Goal: Contribute content: Add original content to the website for others to see

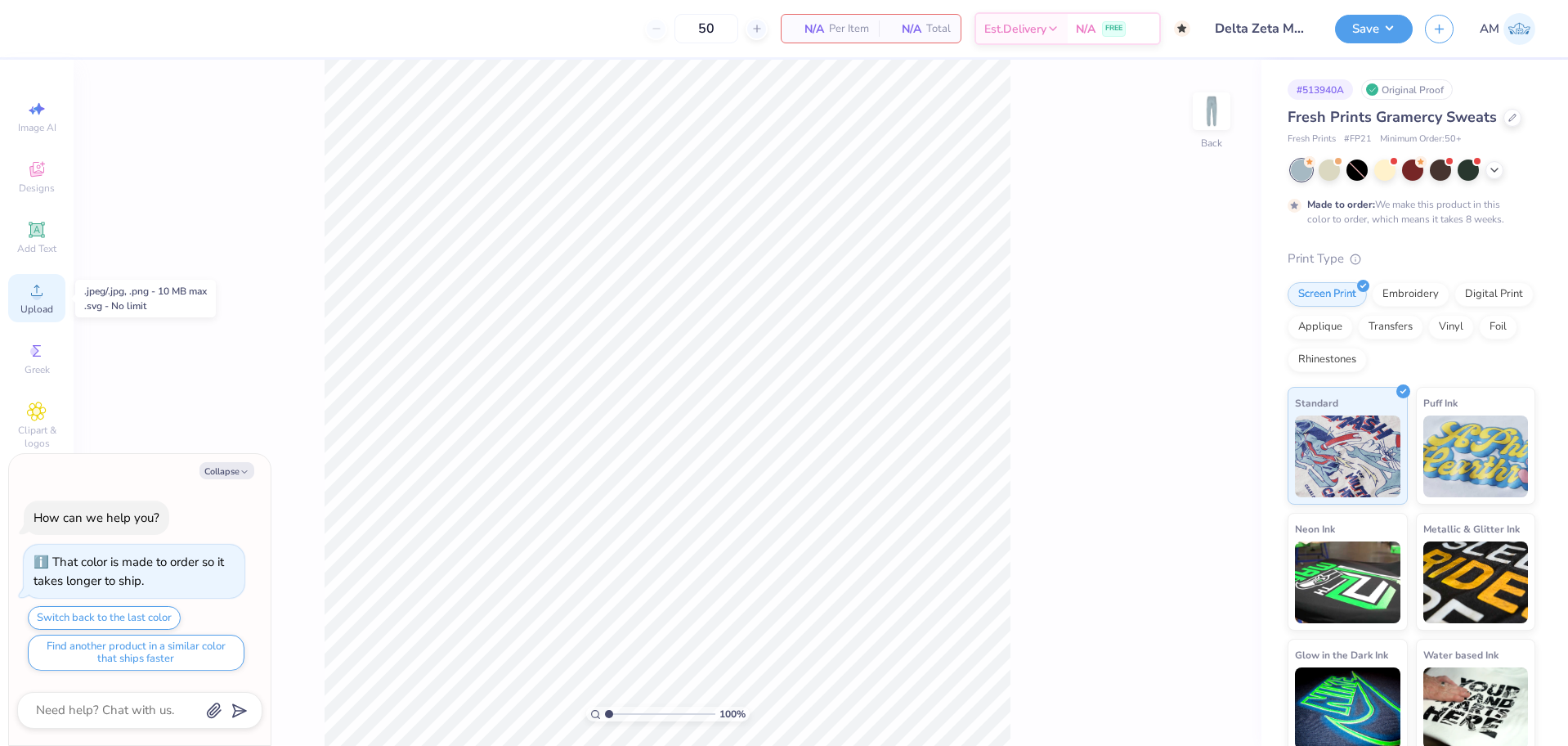
click at [35, 291] on icon at bounding box center [36, 290] width 20 height 20
click at [35, 234] on icon at bounding box center [36, 229] width 12 height 12
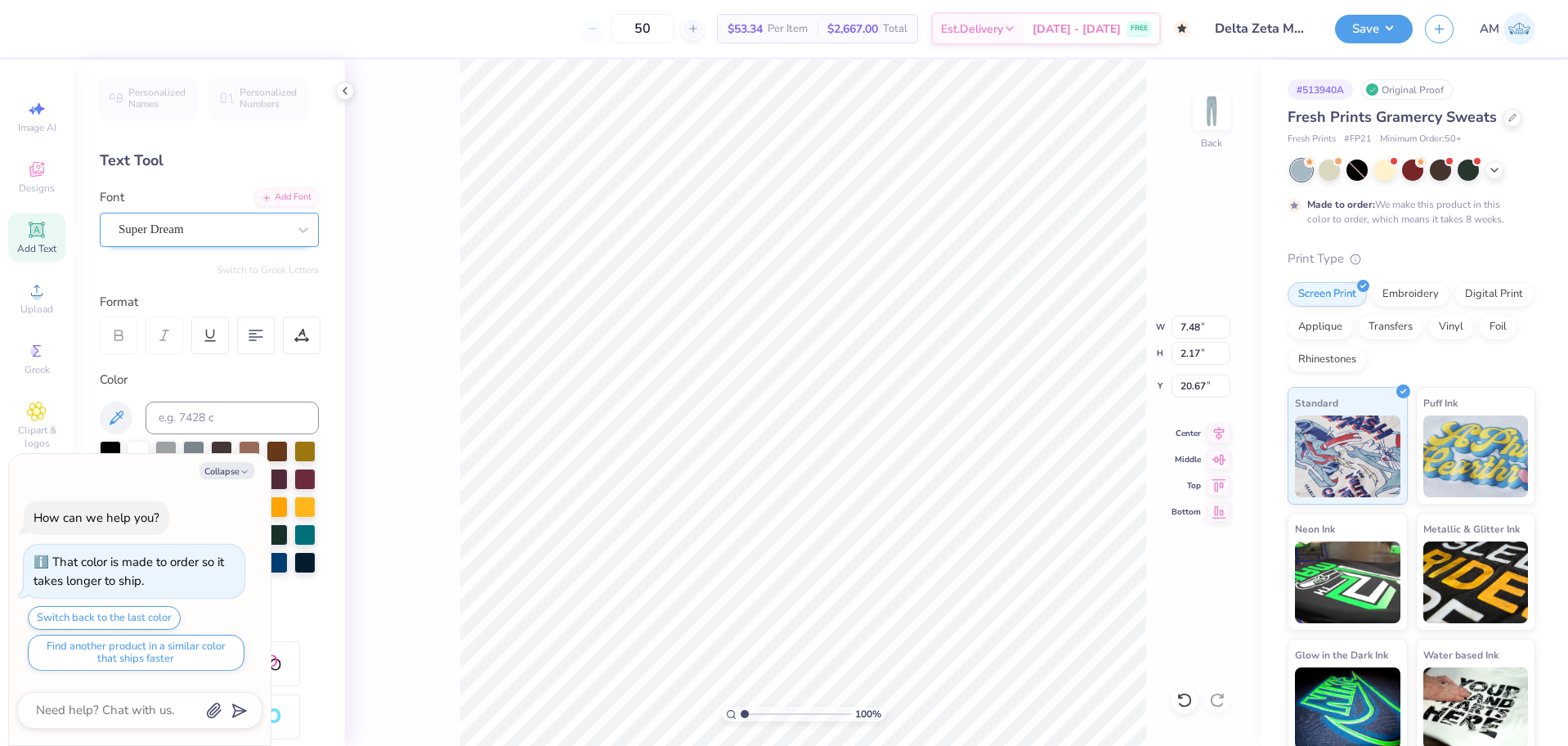
click at [176, 226] on div "Super Dream" at bounding box center [202, 229] width 172 height 26
click at [176, 226] on span "Super Dream" at bounding box center [151, 230] width 65 height 19
type textarea "x"
click at [193, 362] on img at bounding box center [173, 360] width 102 height 11
type input "cooper"
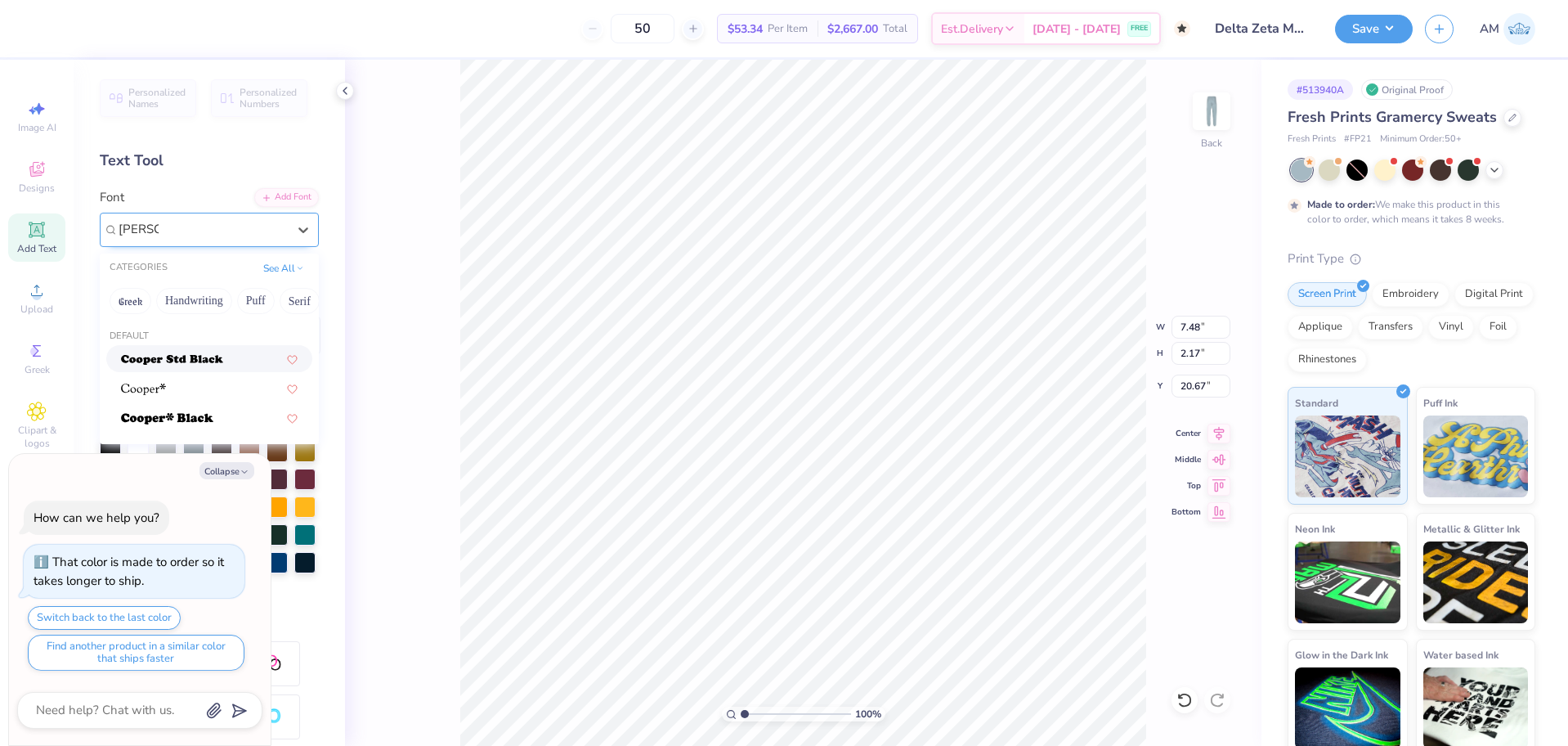
type textarea "x"
type input "7.38"
type input "1.78"
type input "20.86"
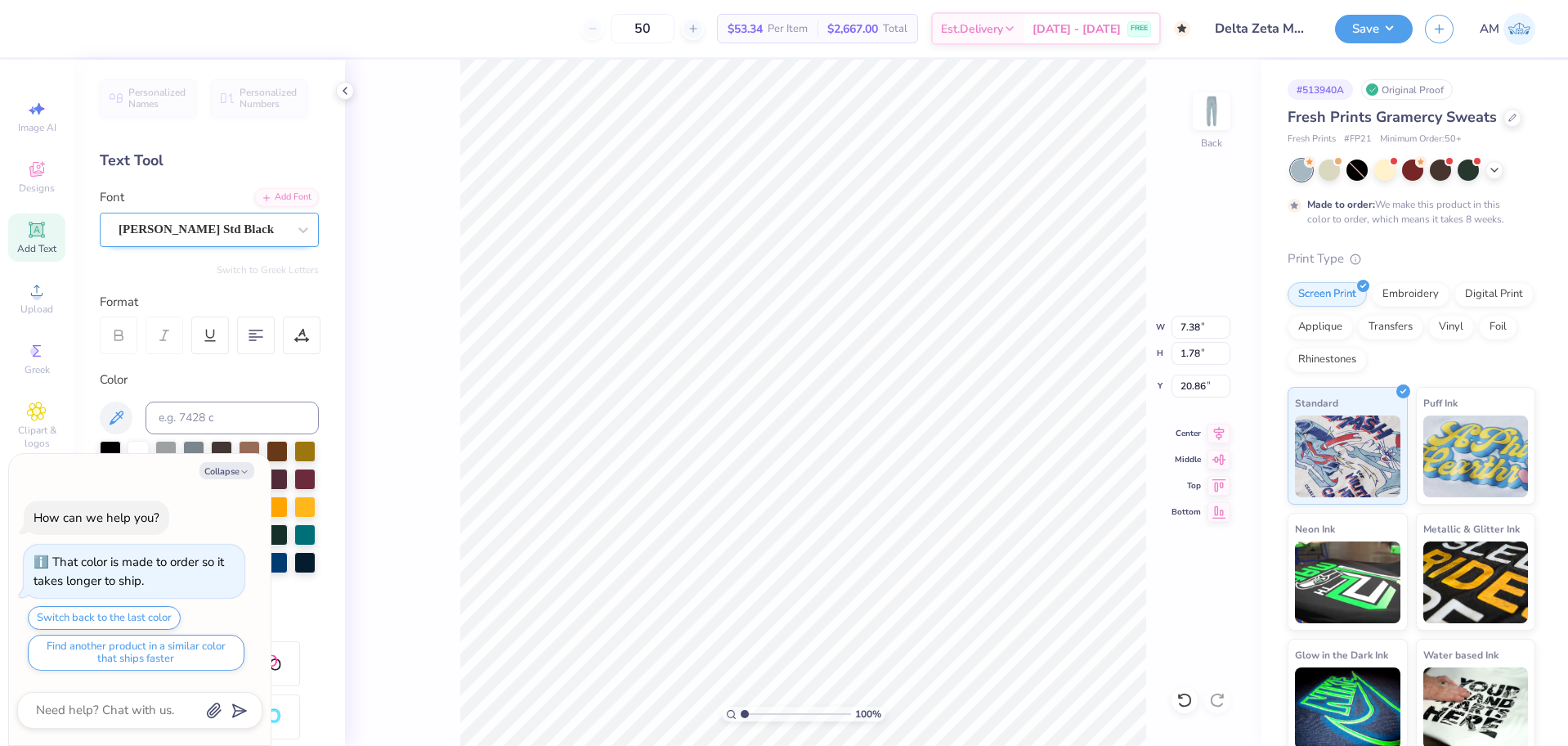
type textarea "x"
type textarea "d"
type textarea "x"
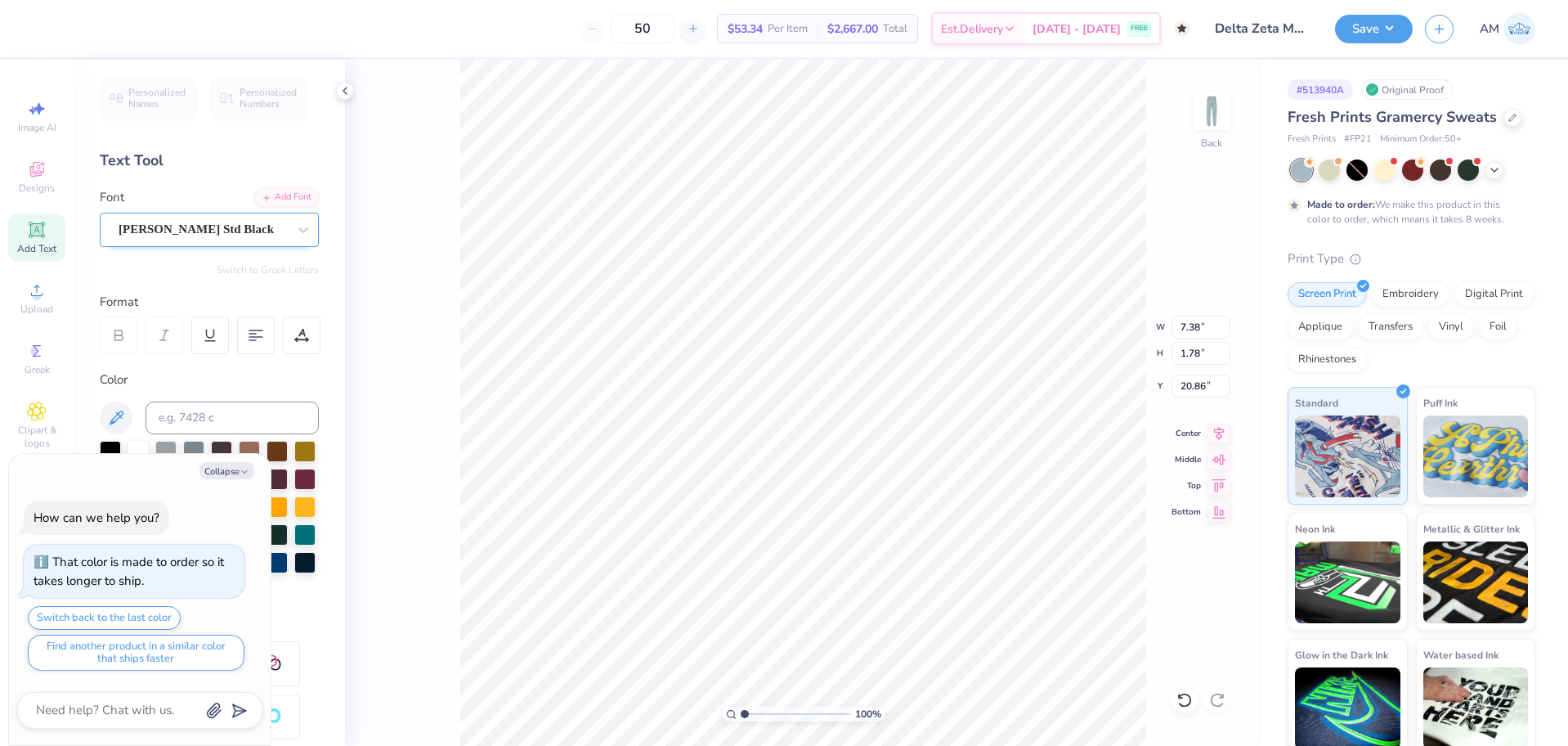
type textarea "D"
type textarea "x"
type textarea "D"
type textarea "x"
type textarea "D E"
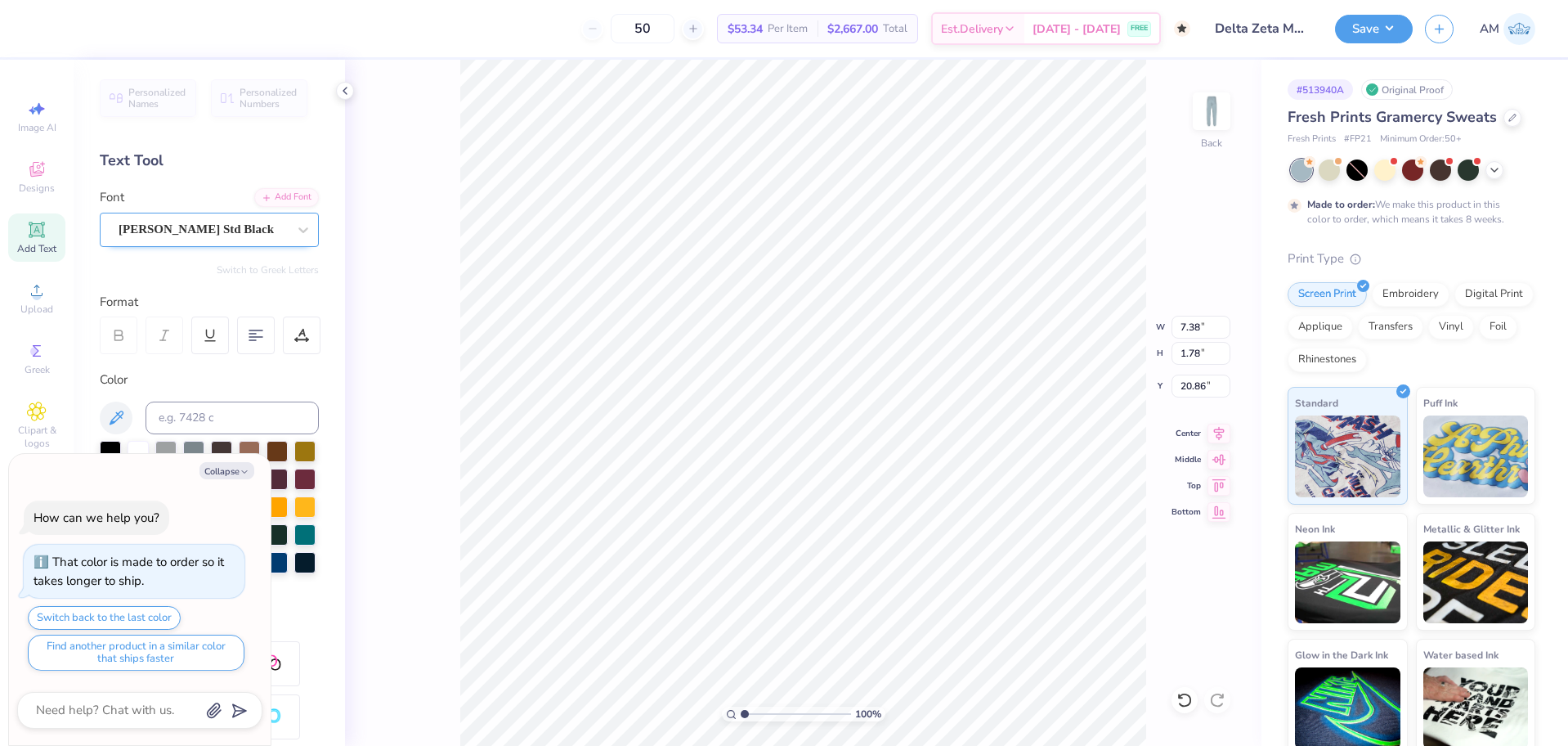
type textarea "x"
type textarea "D E"
type textarea "x"
type textarea "D E L"
type textarea "x"
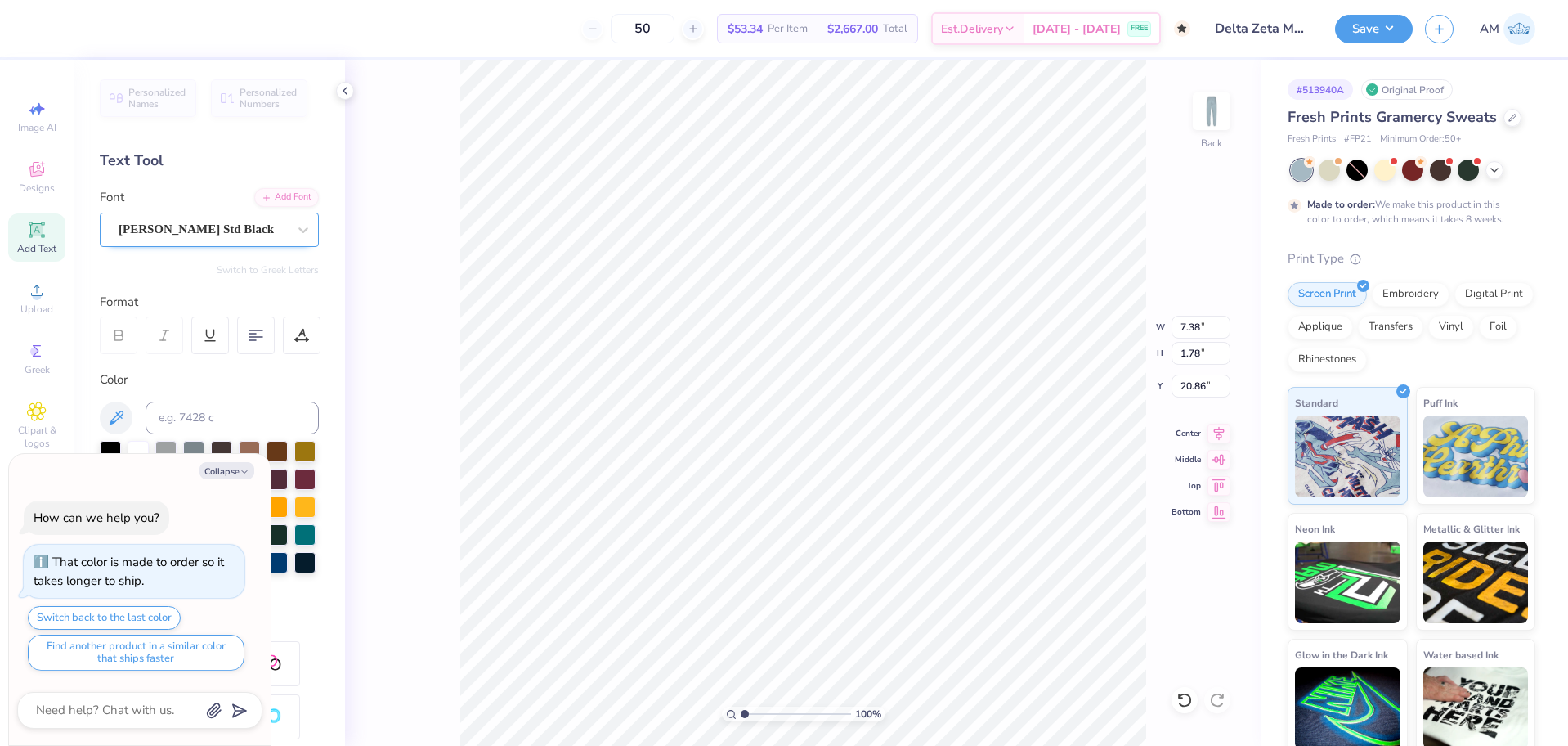
type textarea "D E L"
type textarea "x"
type textarea "D E L T"
type textarea "x"
type textarea "D E L T"
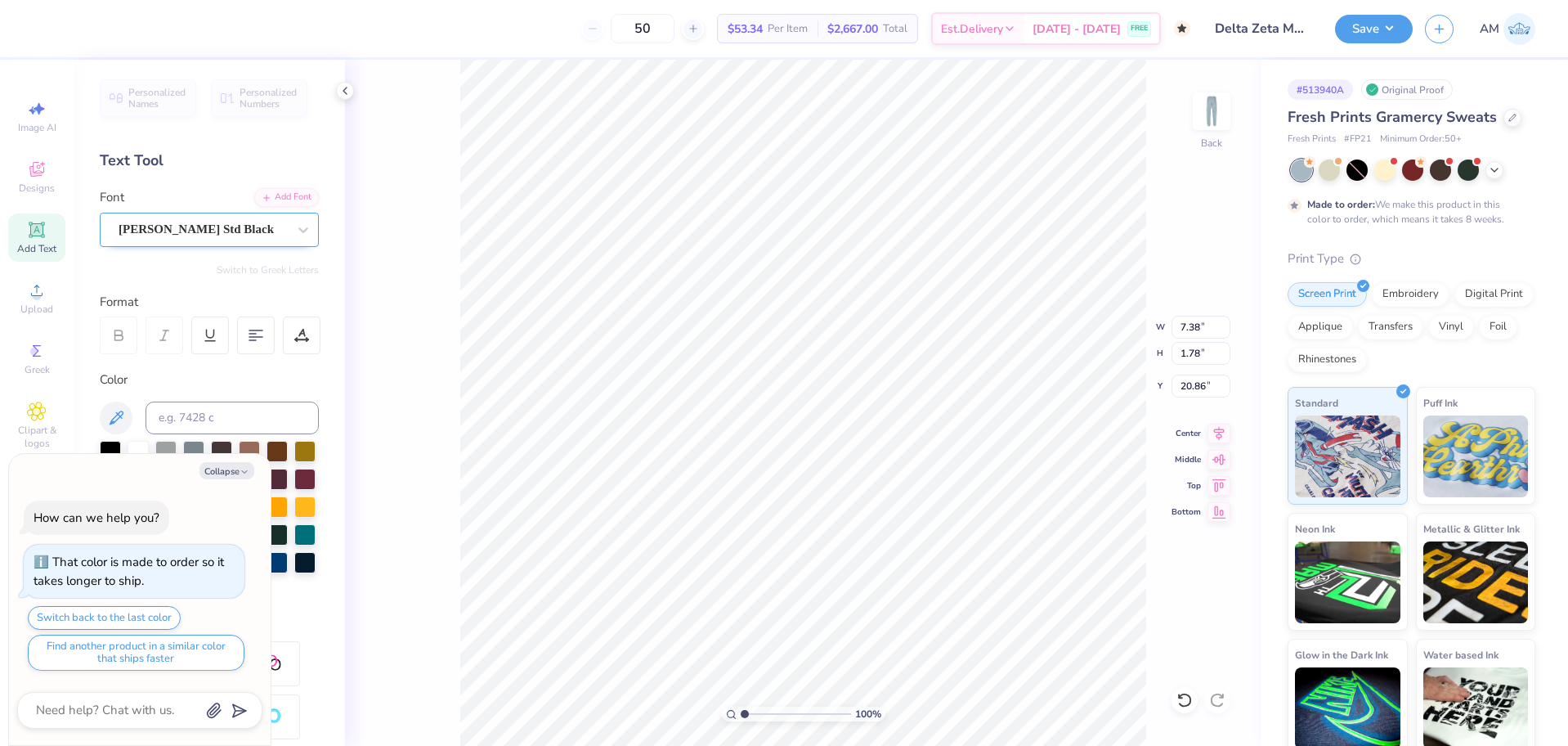
type textarea "x"
type textarea "D E L T A"
type textarea "x"
type textarea "D E L T A"
type textarea "x"
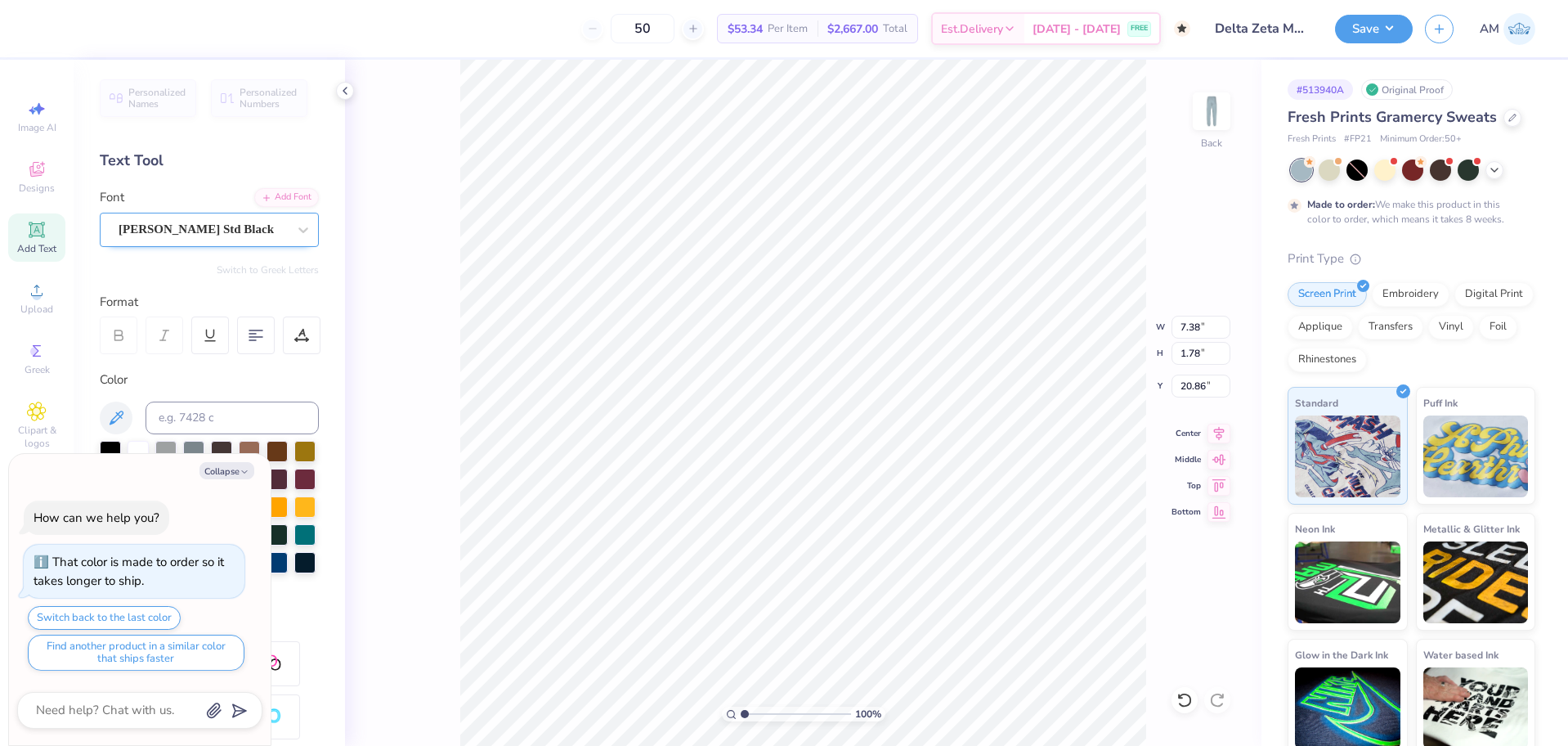
type textarea "D E L T A Z"
type textarea "x"
type textarea "D E L T A Z"
type textarea "x"
type textarea "D E L T A Z E"
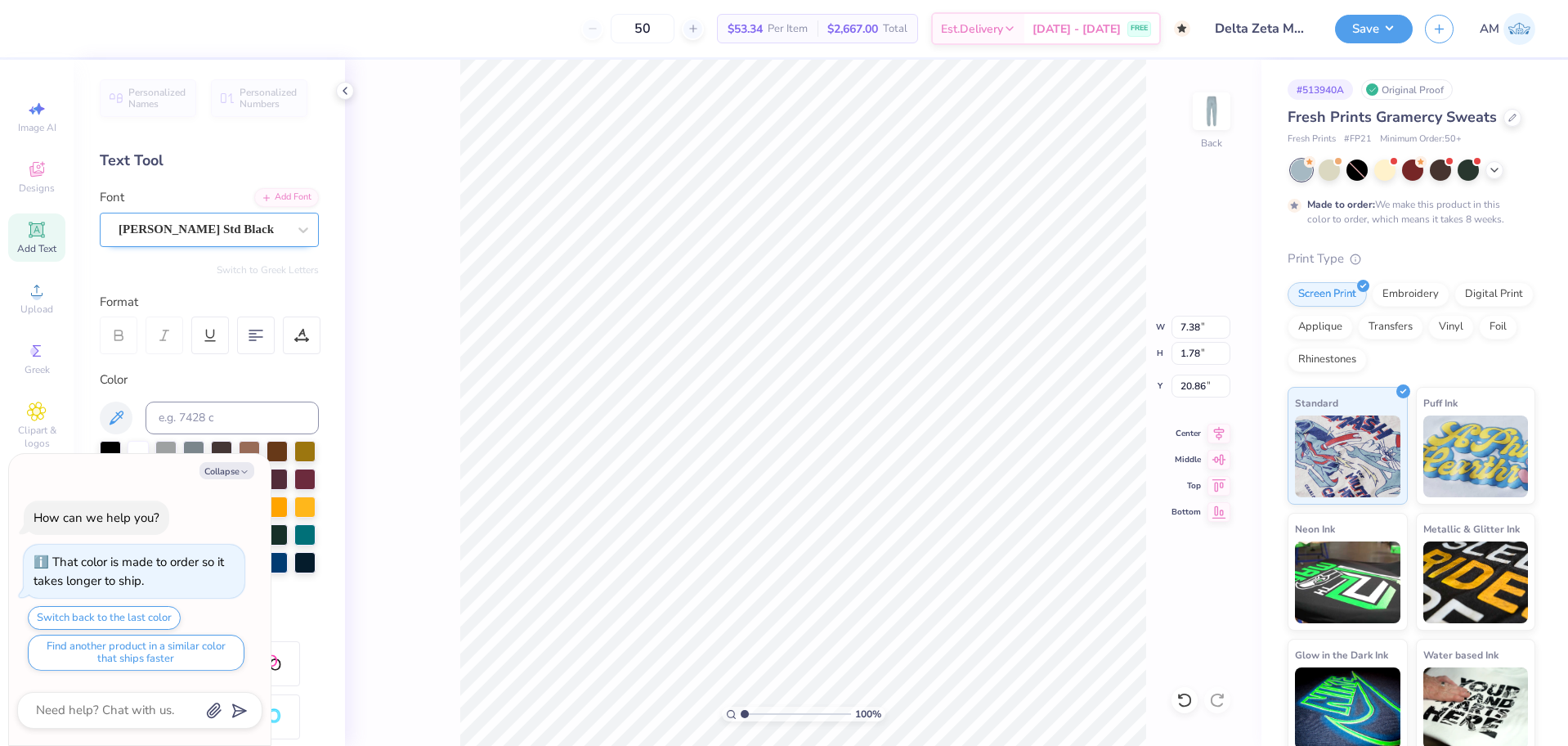
type textarea "x"
type textarea "D E L T A Z E"
type textarea "x"
type textarea "D E L T A Z E T"
type textarea "x"
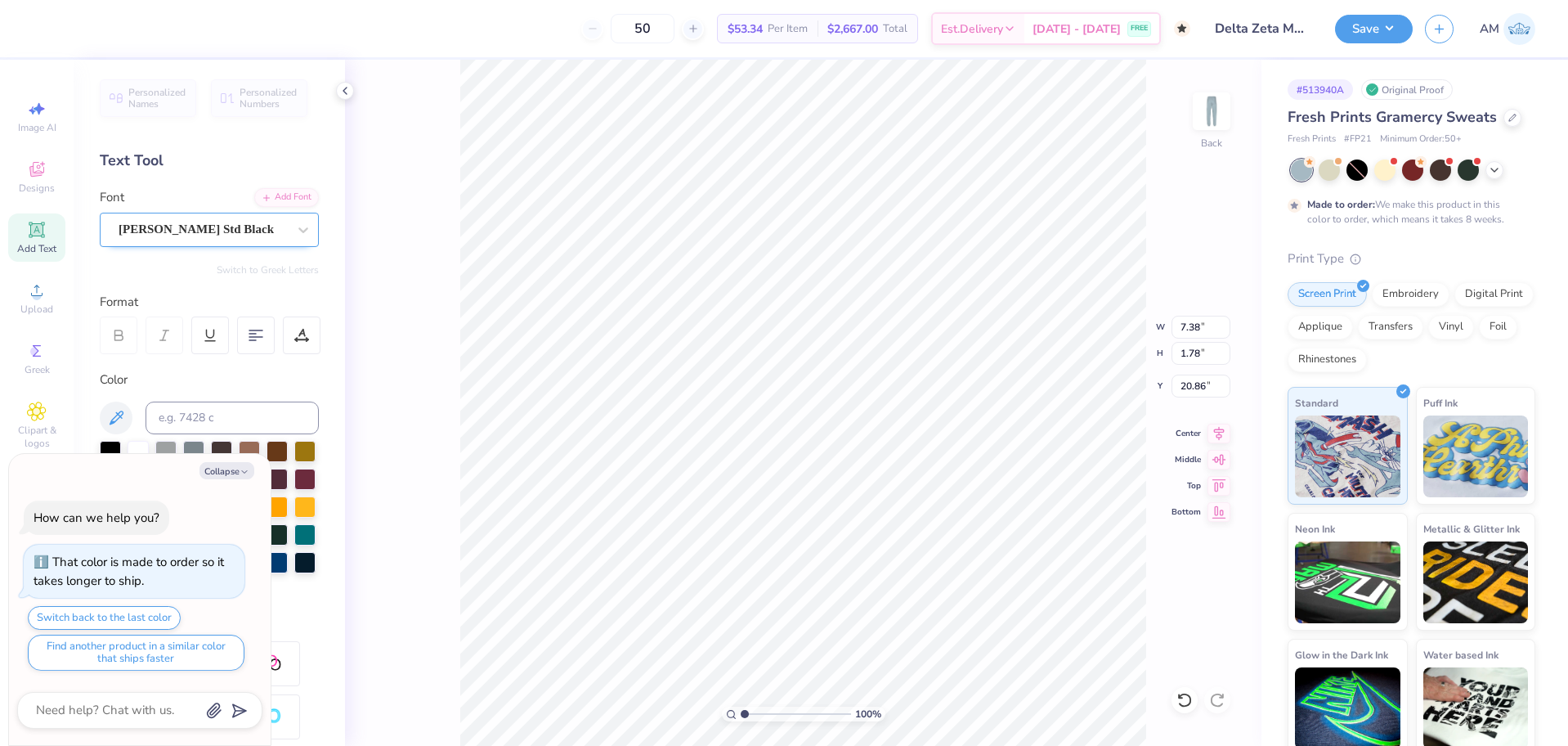
type textarea "D E L T A Z E T"
type textarea "x"
type textarea "D E L T A Z E T A"
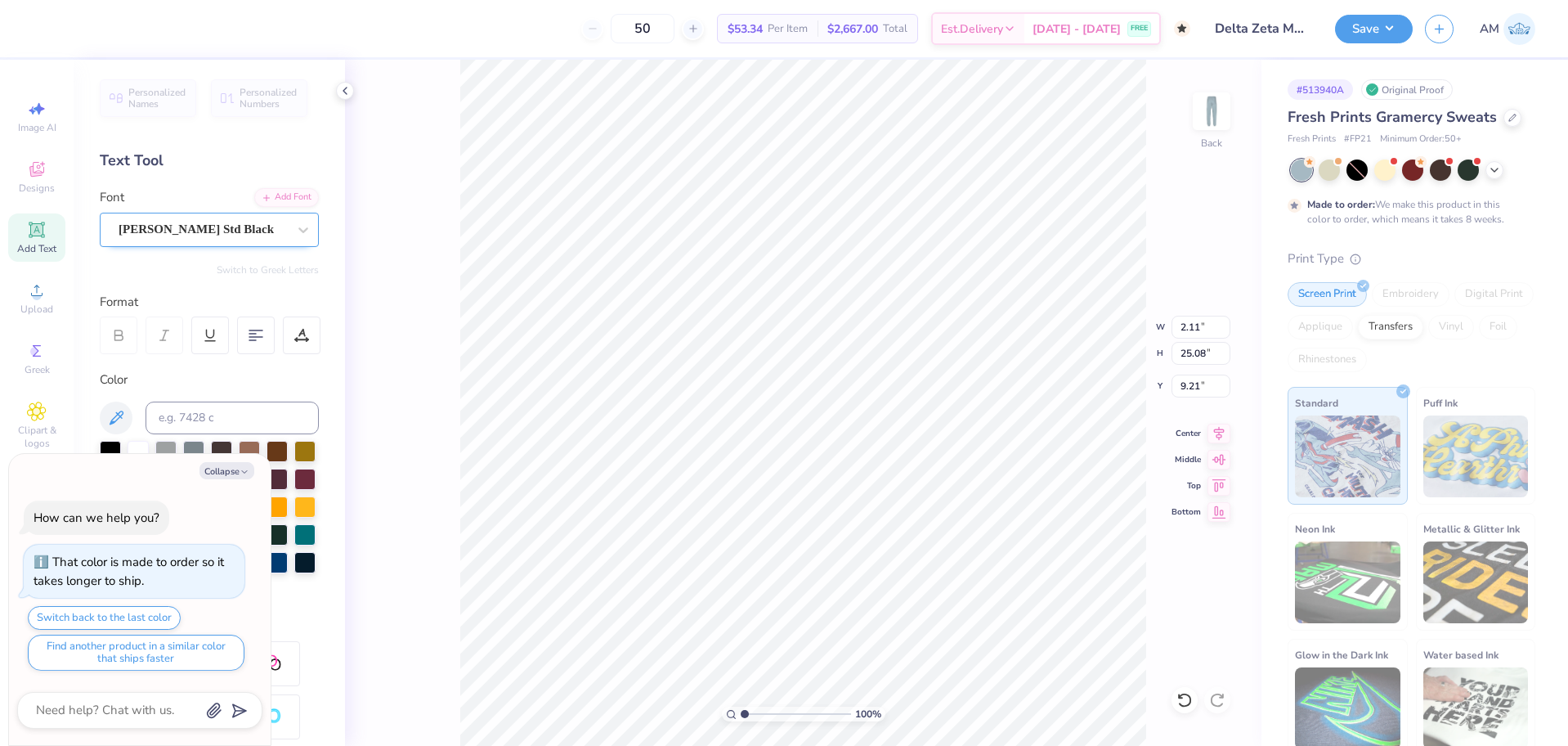
type textarea "x"
type input "7.75"
click at [217, 476] on button "Collapse" at bounding box center [227, 471] width 55 height 17
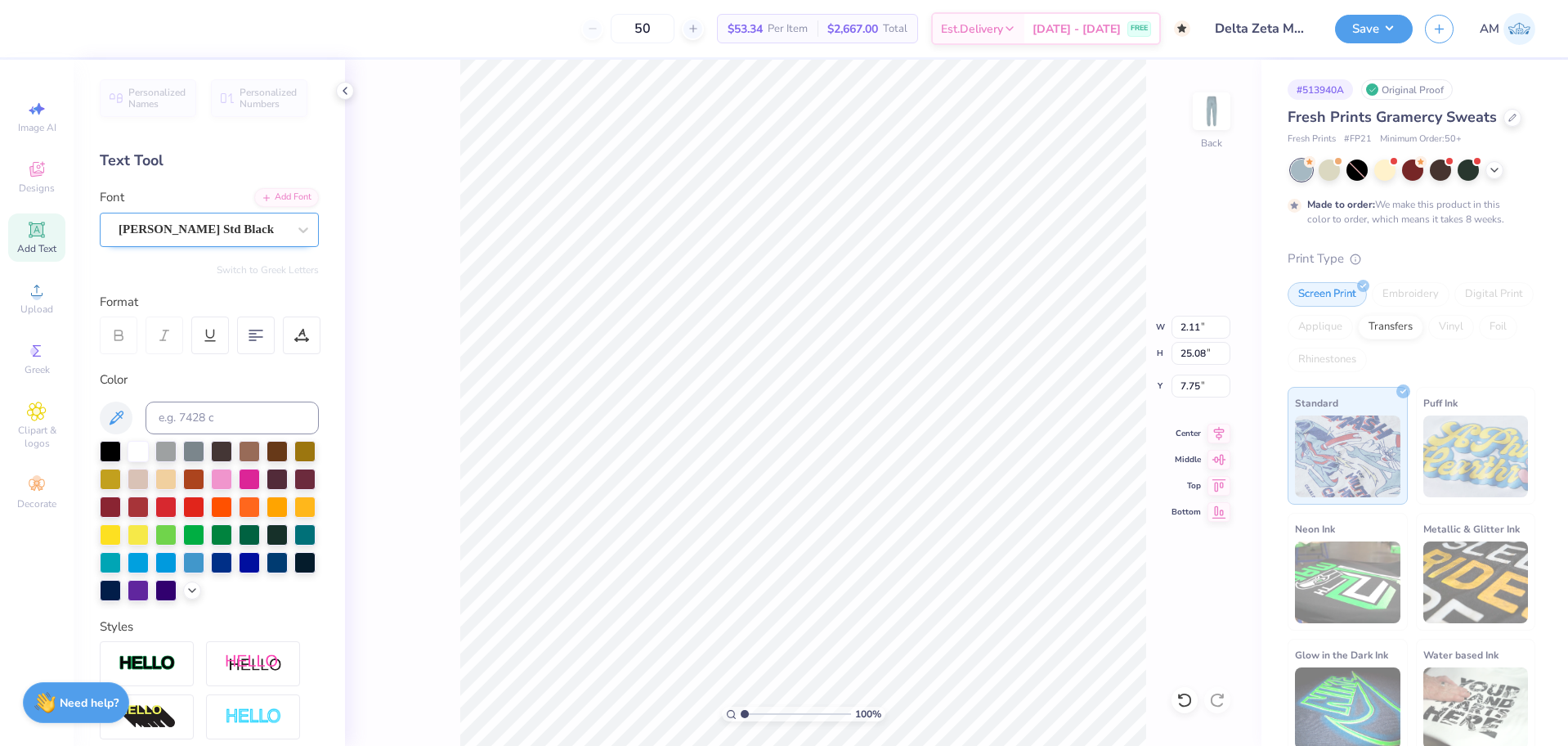
type textarea "x"
click at [176, 532] on div at bounding box center [166, 533] width 21 height 21
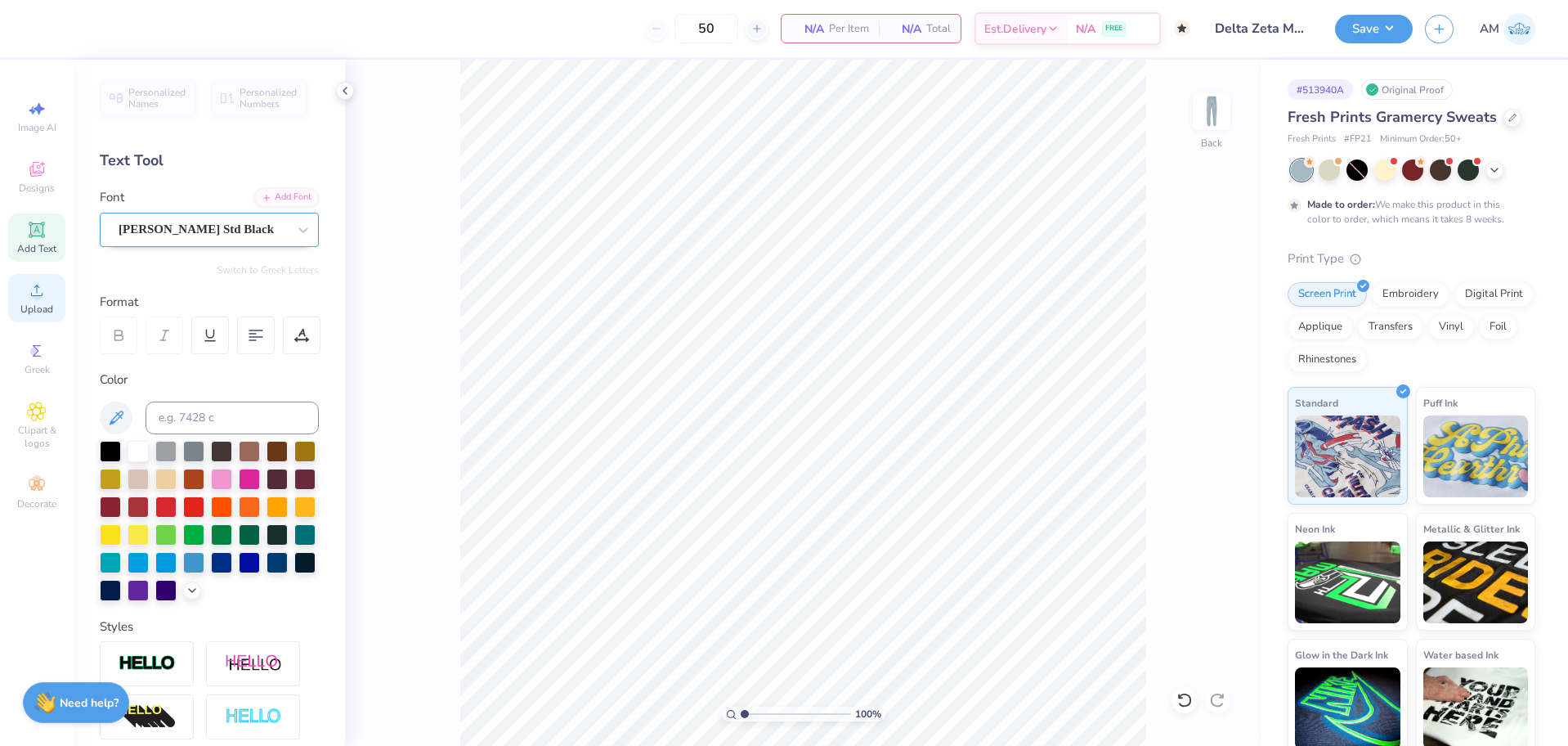
click at [38, 303] on span "Upload" at bounding box center [37, 309] width 32 height 13
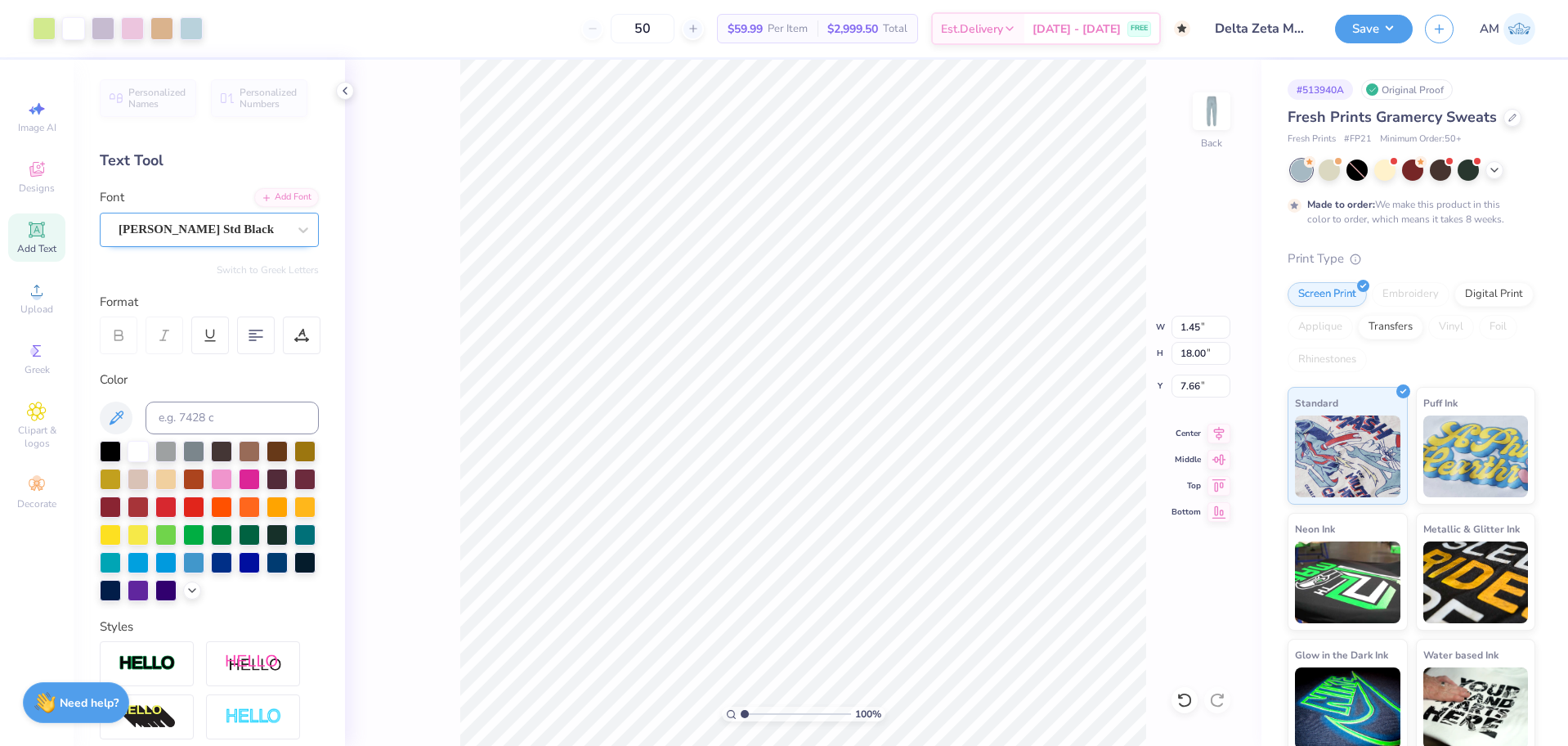
type input "7.66"
type input "1.49212329151837"
type input "6.23"
type input "1.49212329151837"
type input "5.83"
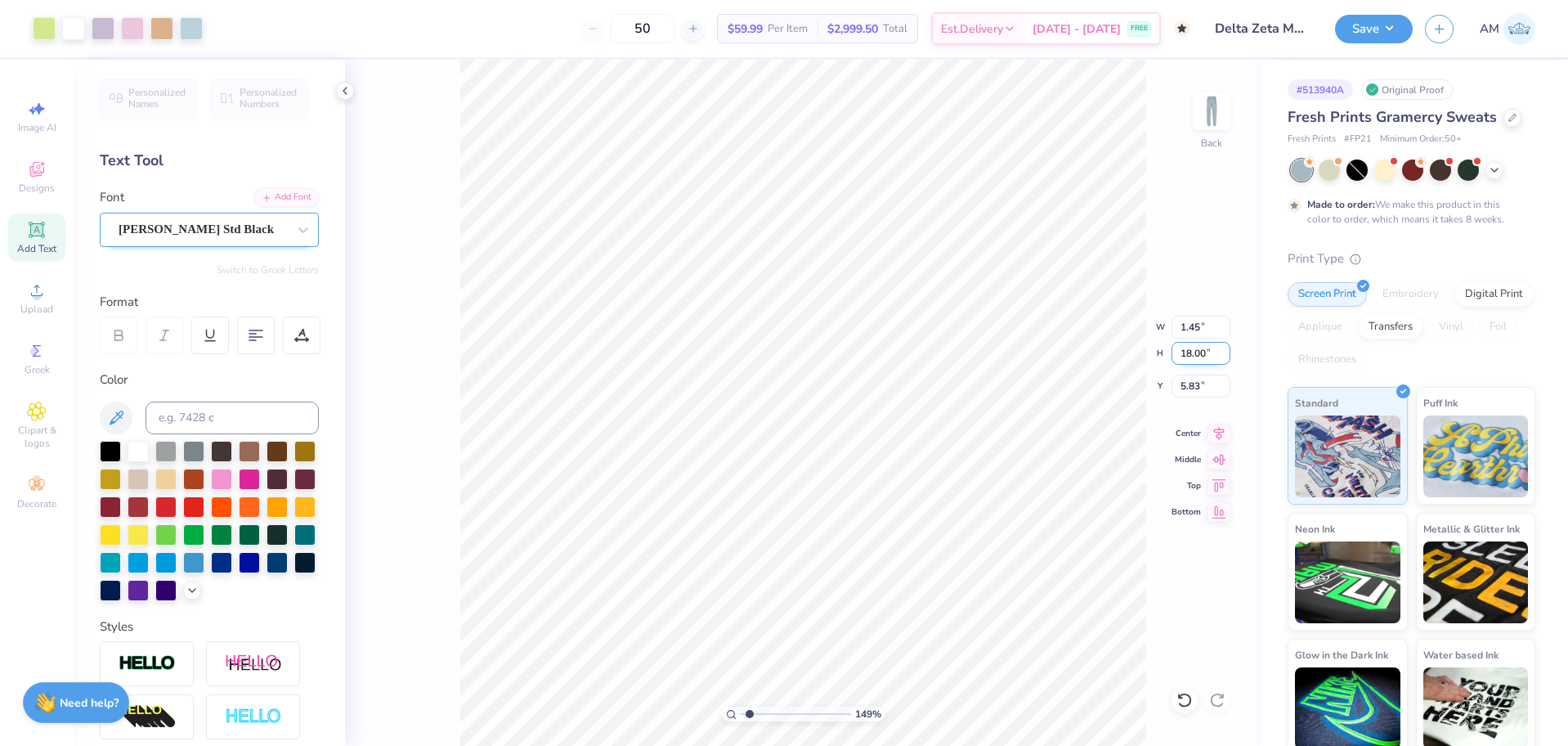
click at [1195, 352] on input "18.00" at bounding box center [1201, 353] width 59 height 23
type input "15"
type input "1.49212329151837"
type input "1.21"
type input "15.00"
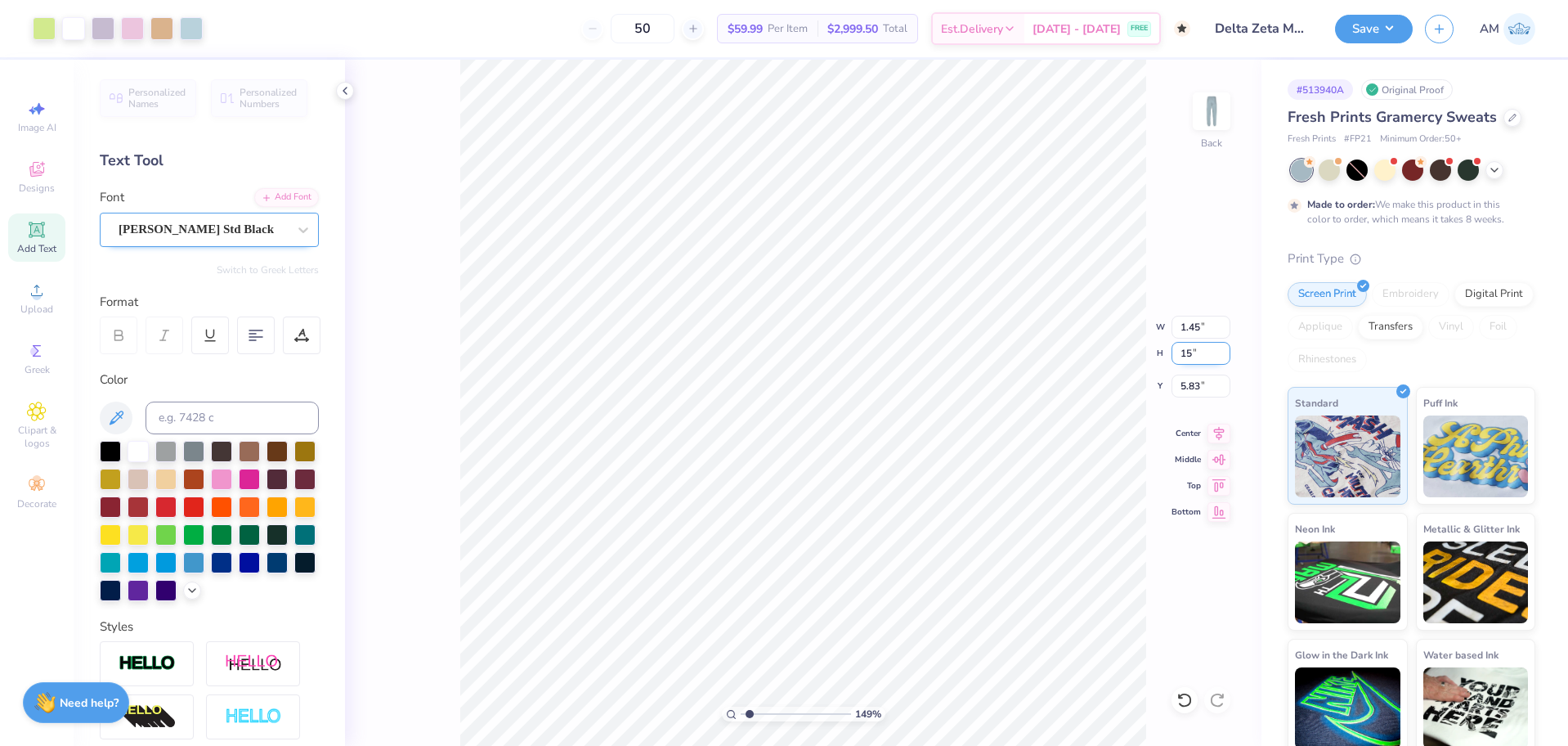
type input "7.32"
type input "1.49212329151837"
click at [1194, 386] on input "5.29" at bounding box center [1201, 386] width 59 height 23
type input "6"
type input "1.49212329151837"
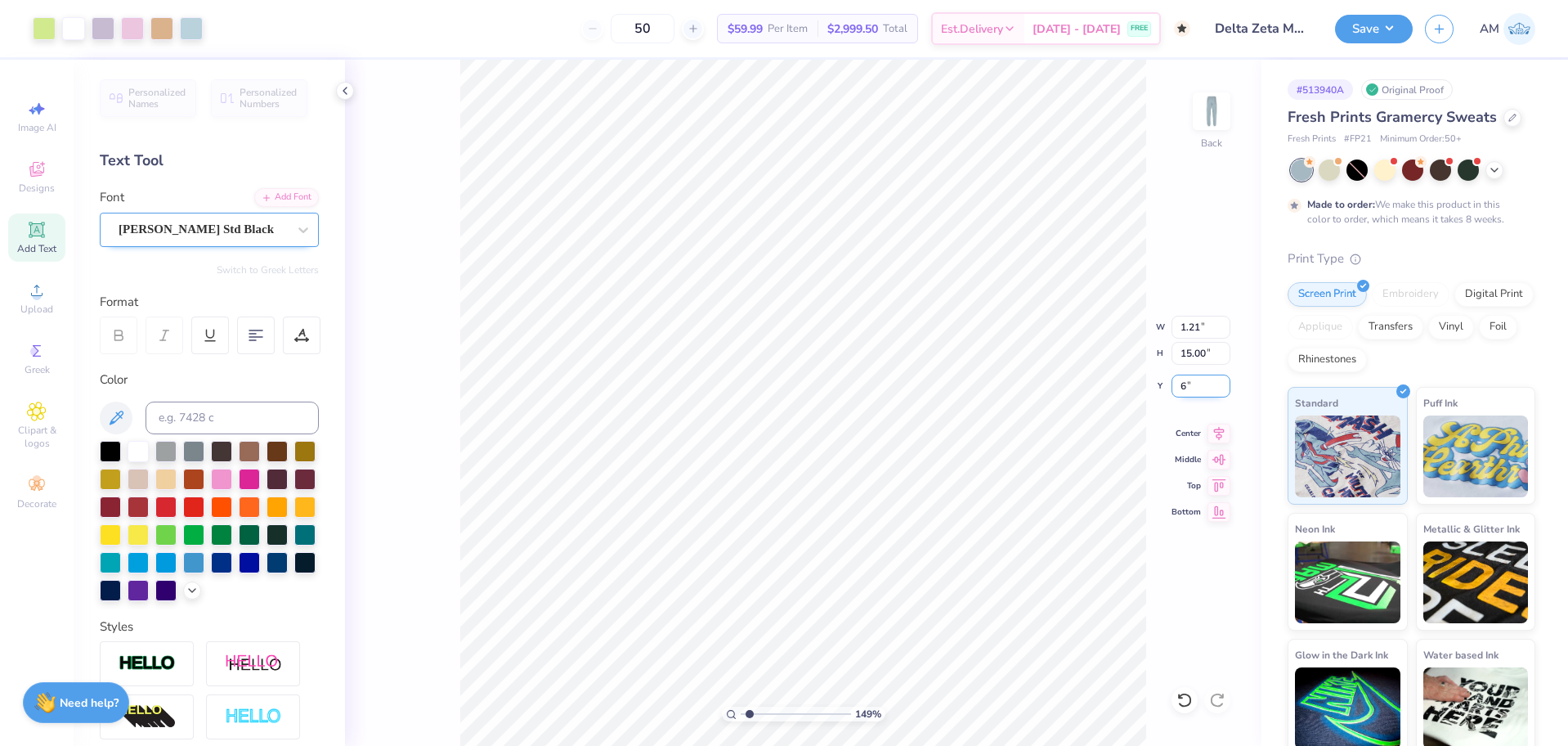
type input "6.00"
type input "1.49212329151837"
type input "5.47"
click at [1224, 435] on icon at bounding box center [1219, 431] width 23 height 20
type input "1.49212329151837"
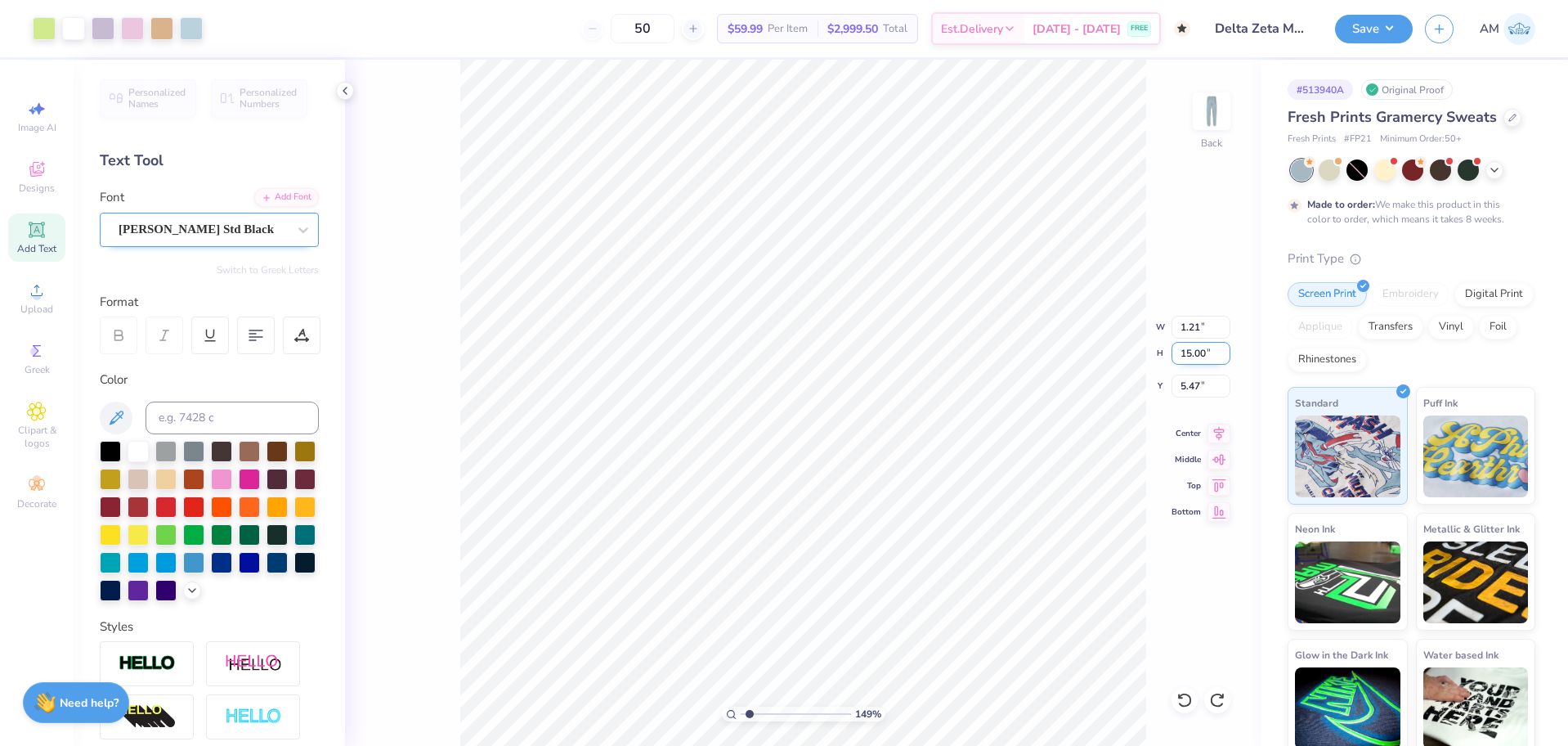
click at [1192, 357] on input "15.00" at bounding box center [1201, 353] width 59 height 23
type input "6"
type input "1.49212329151837"
type input "0.48"
type input "6.00"
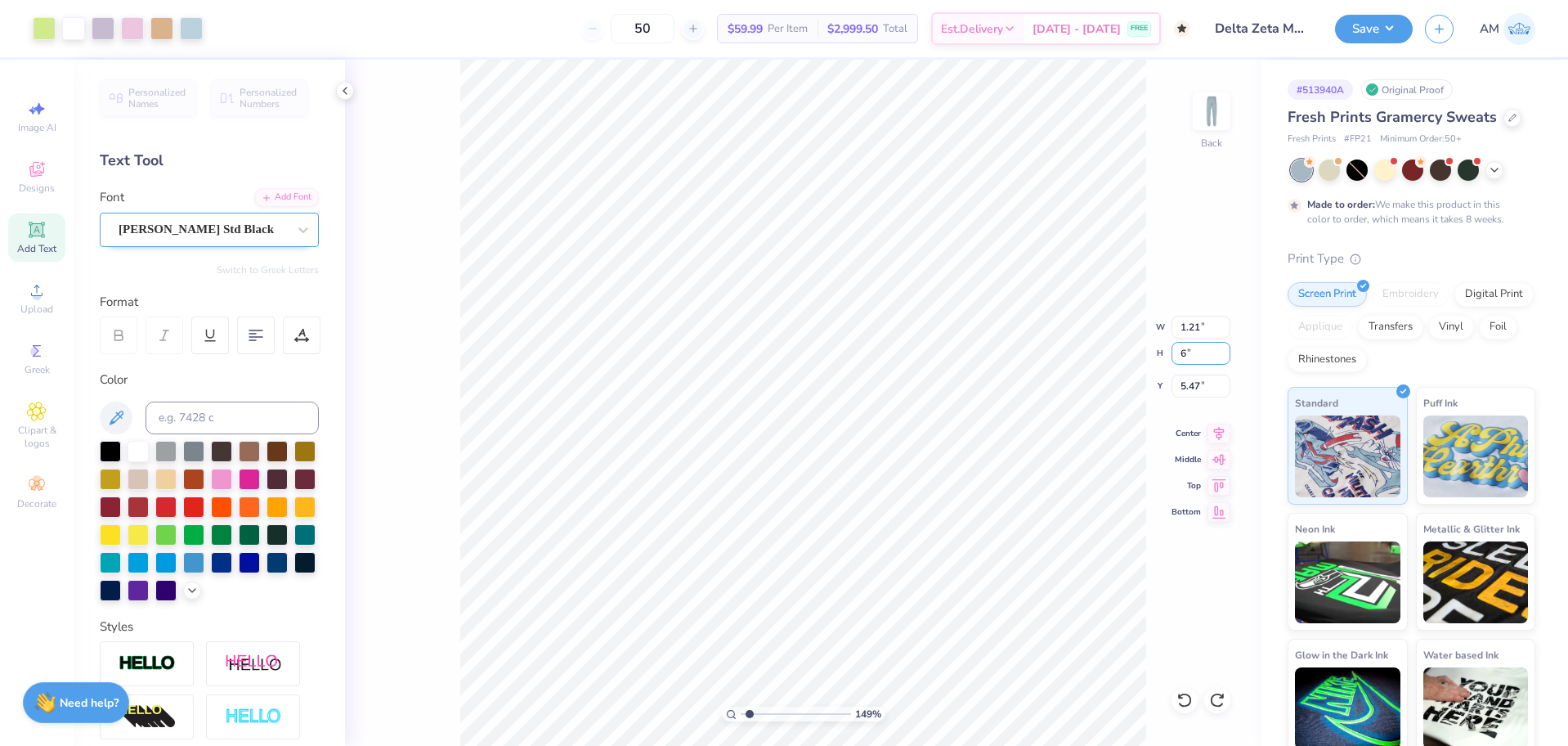
type input "9.97"
click at [1190, 357] on input "6.00" at bounding box center [1201, 353] width 59 height 23
type input "16"
type input "1.49212329151837"
type input "1.29"
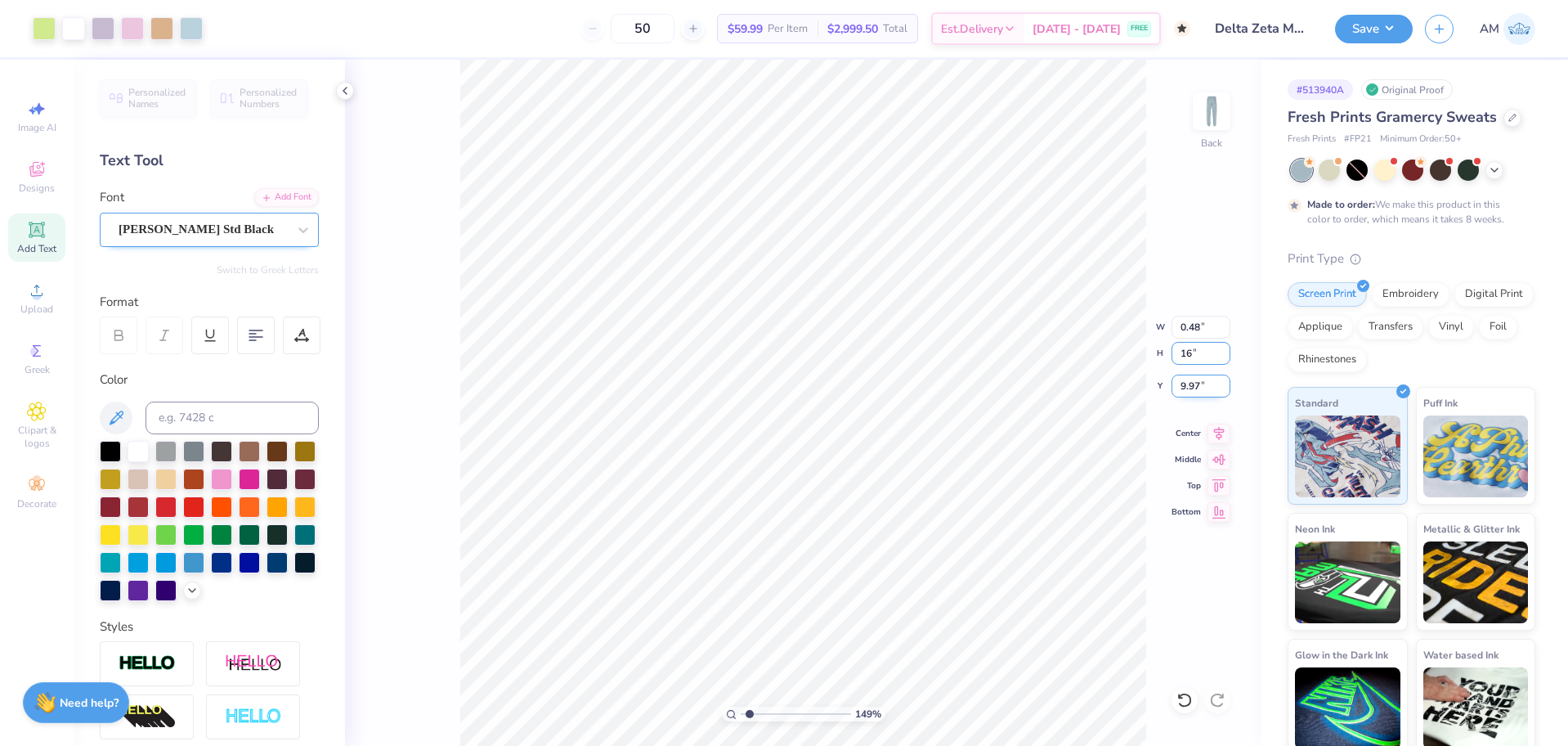
type input "16.00"
click at [1189, 388] on input "4.97" at bounding box center [1201, 386] width 59 height 23
type input "6"
type input "1.49212329151837"
type input "6.00"
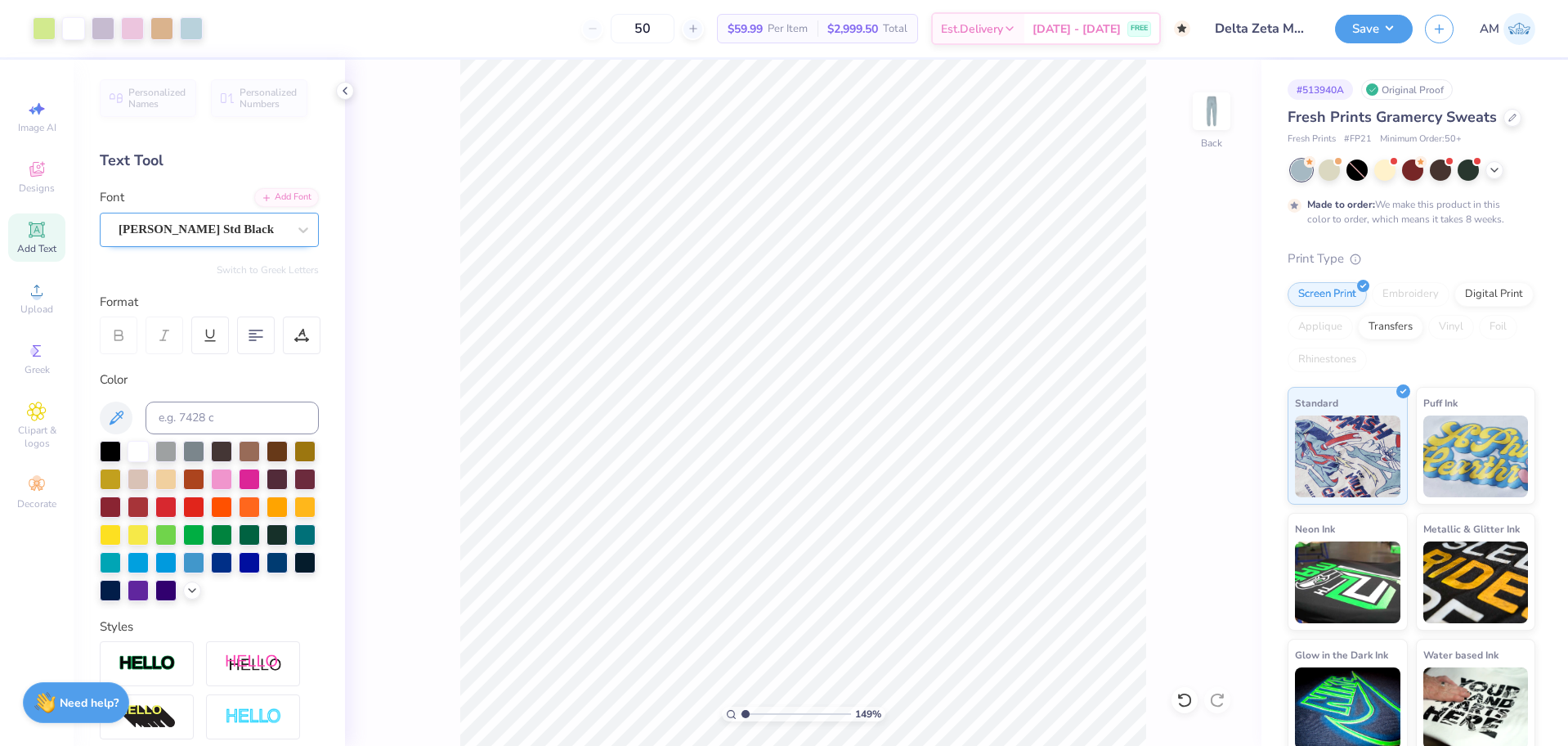
type input "1"
click at [344, 90] on polyline at bounding box center [344, 90] width 3 height 7
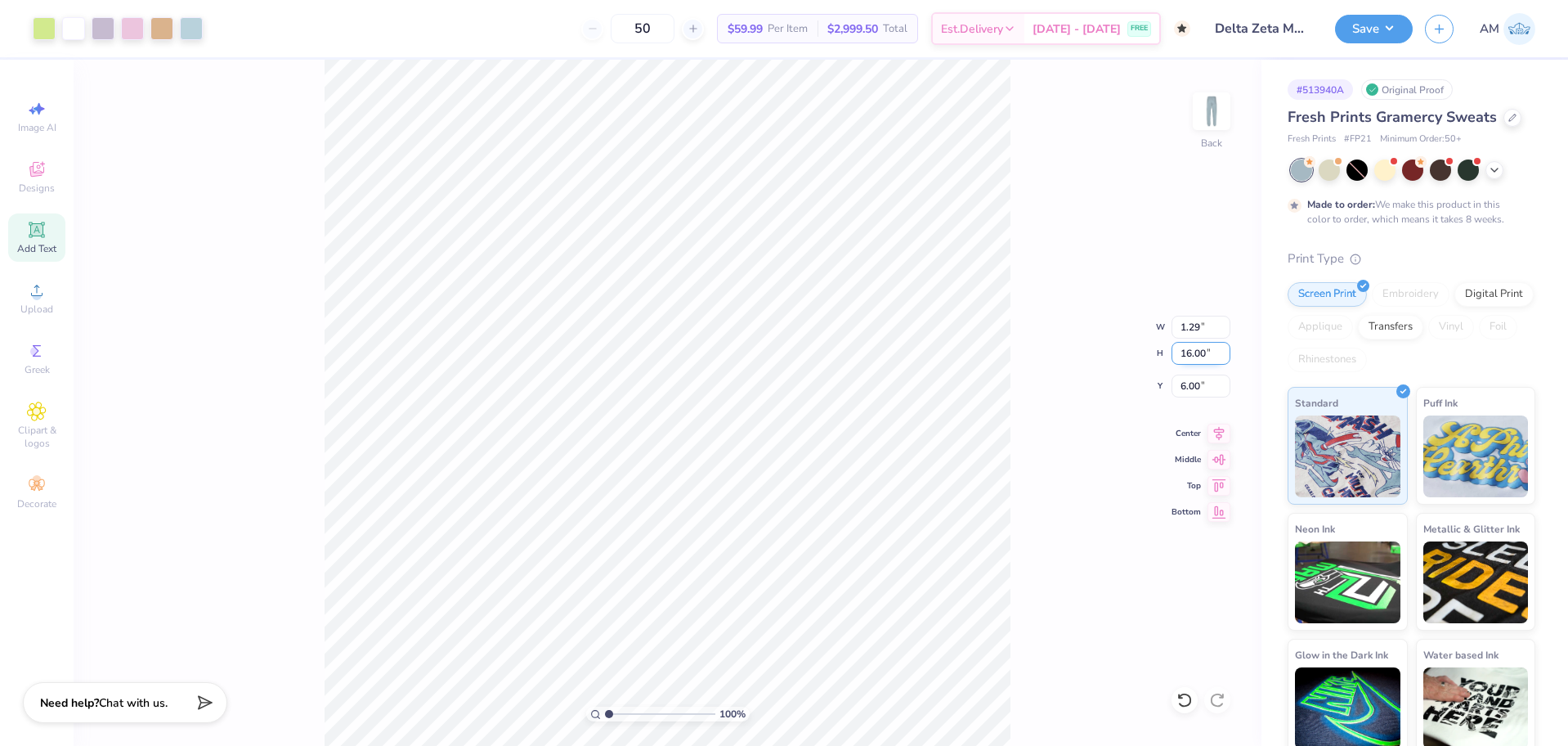
click at [1190, 354] on input "16.00" at bounding box center [1201, 353] width 59 height 23
type input "15"
type input "1.21"
type input "15.00"
click at [1191, 388] on input "6.50" at bounding box center [1201, 386] width 59 height 23
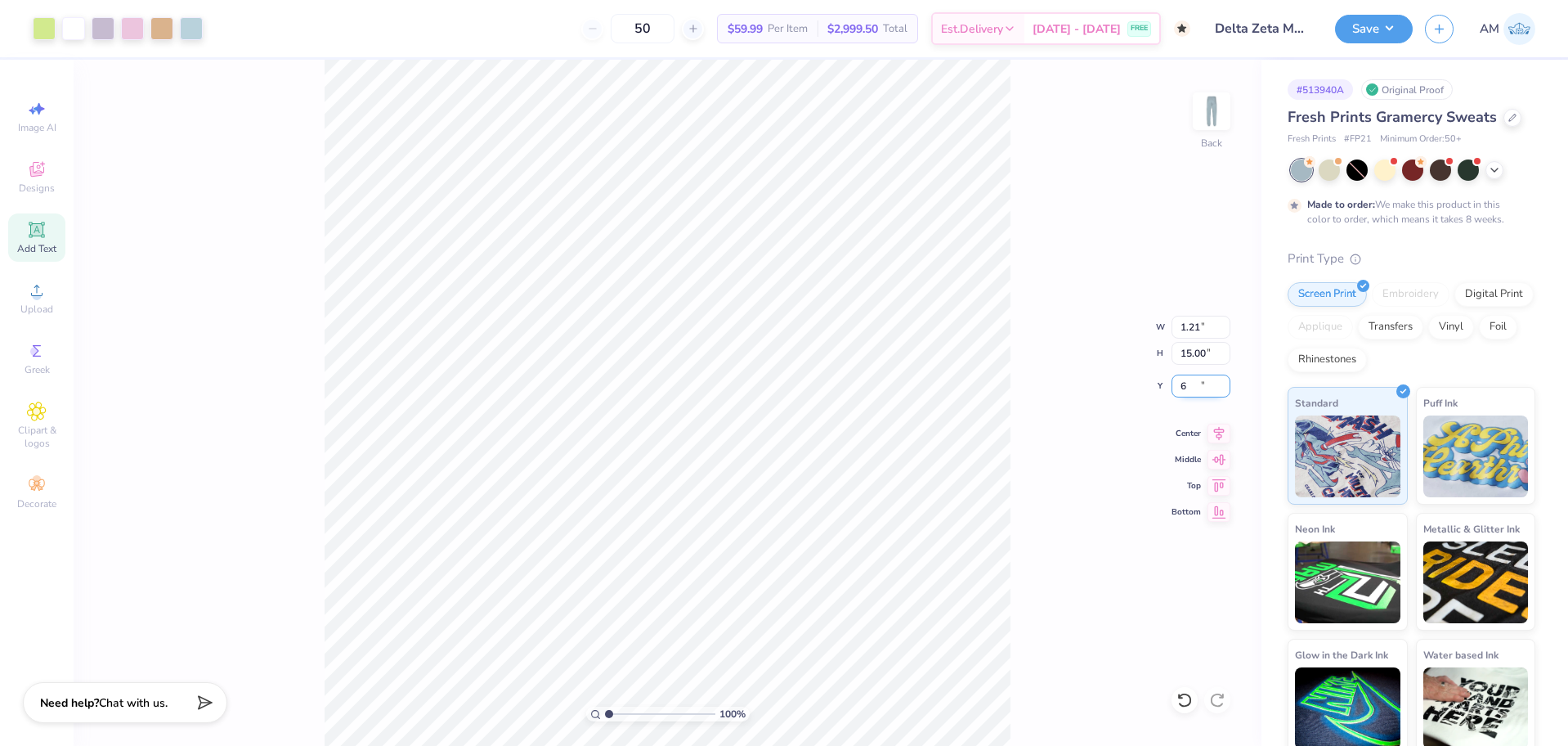
type input "6.00"
type input "1"
click at [1397, 26] on button "Save" at bounding box center [1374, 27] width 78 height 28
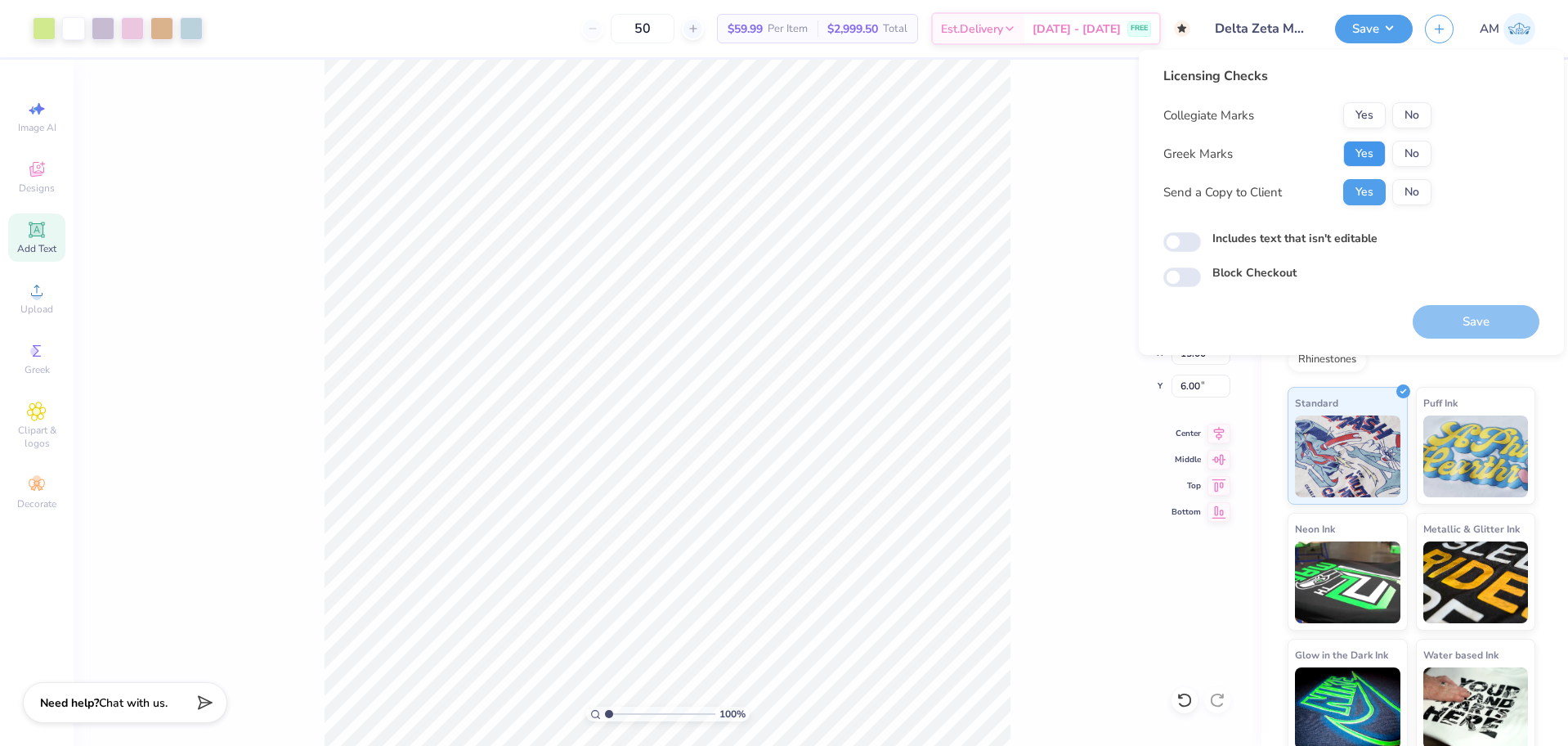
click at [1358, 150] on button "Yes" at bounding box center [1364, 154] width 43 height 27
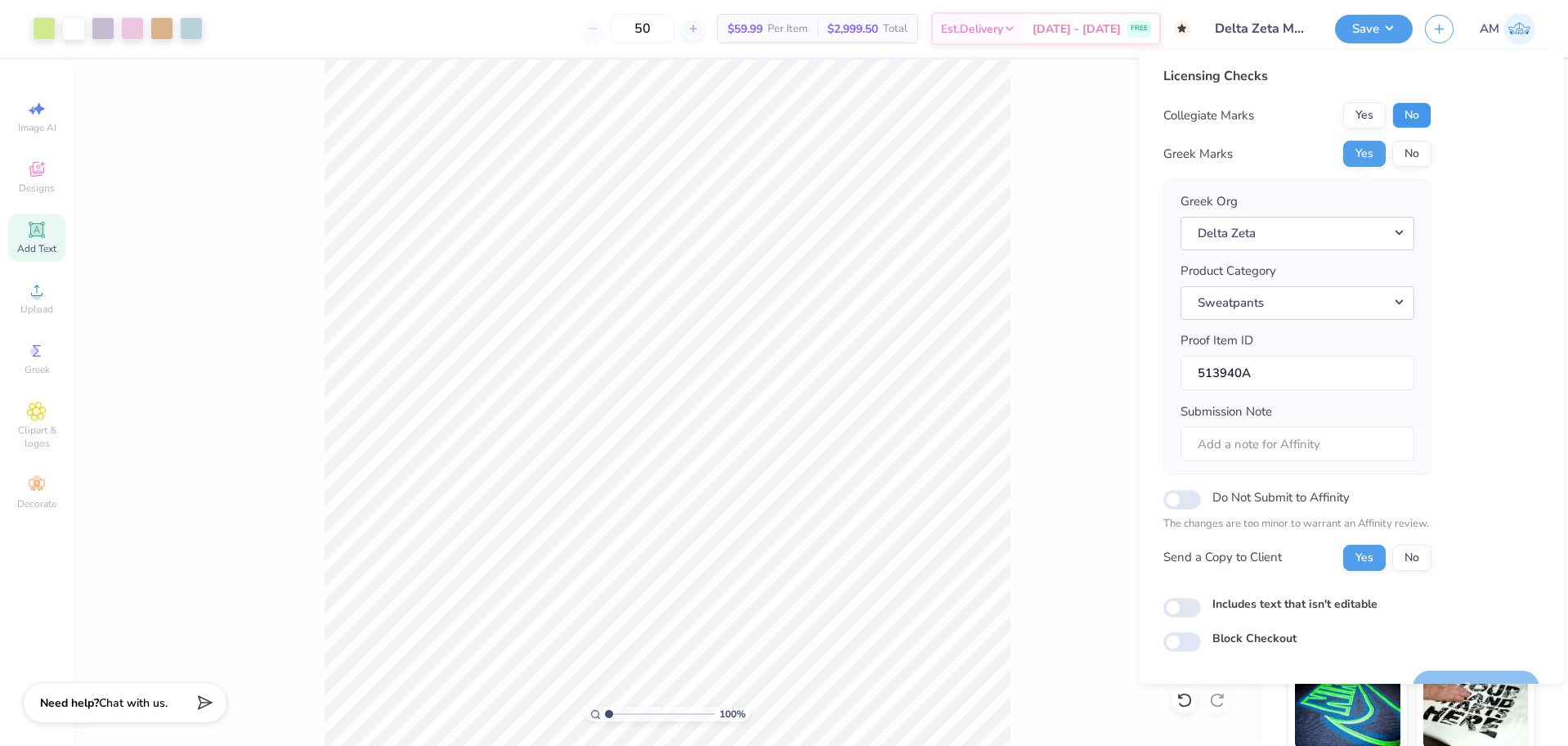
click at [1416, 118] on button "No" at bounding box center [1411, 116] width 39 height 27
click at [1186, 610] on input "Includes text that isn't editable" at bounding box center [1183, 607] width 38 height 20
click at [1177, 610] on input "Includes text that isn't editable" at bounding box center [1183, 607] width 38 height 20
click at [1178, 610] on input "Includes text that isn't editable" at bounding box center [1183, 607] width 38 height 20
checkbox input "true"
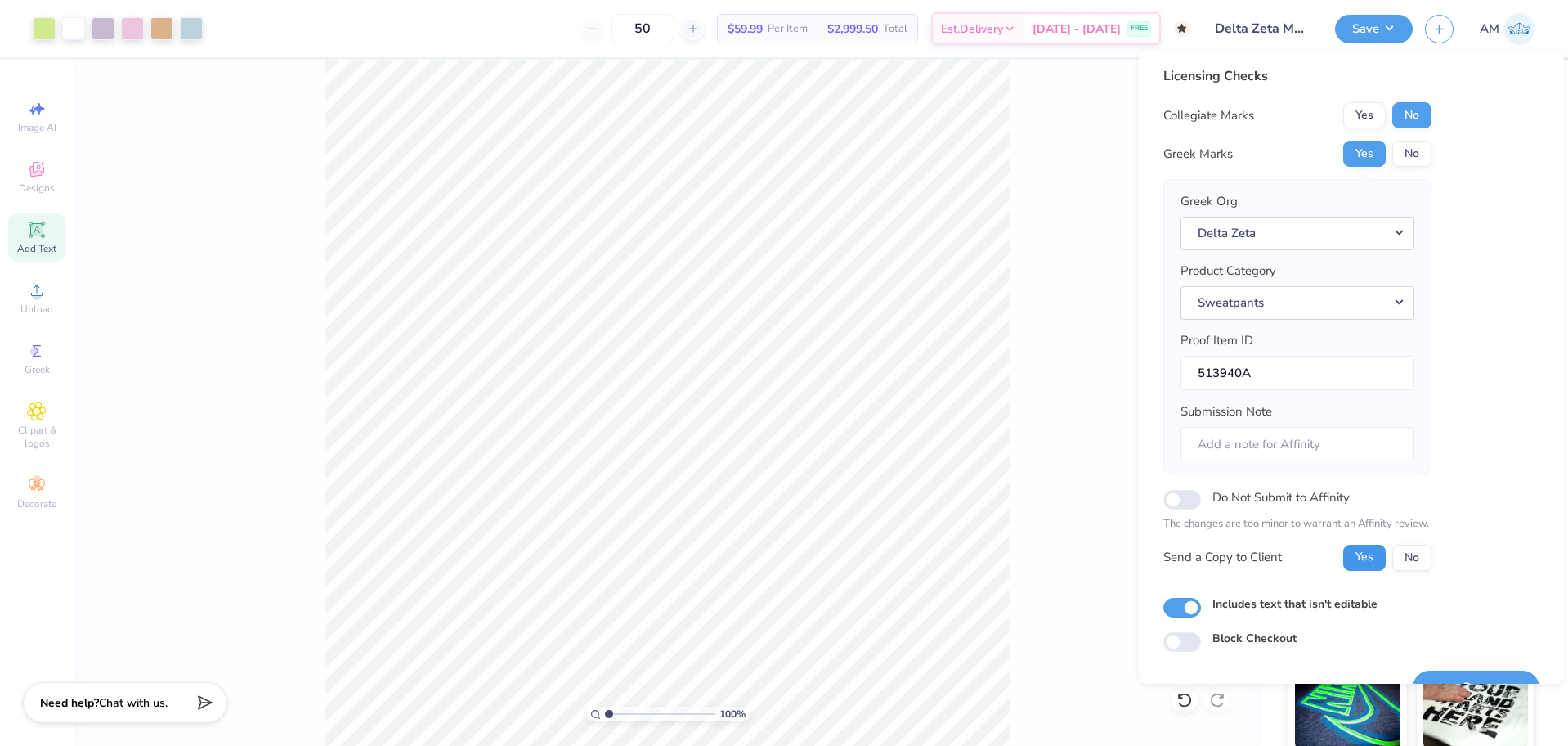
click at [1365, 556] on button "Yes" at bounding box center [1364, 558] width 43 height 27
click at [1358, 148] on button "Yes" at bounding box center [1364, 154] width 43 height 27
click at [1403, 118] on button "No" at bounding box center [1411, 116] width 39 height 27
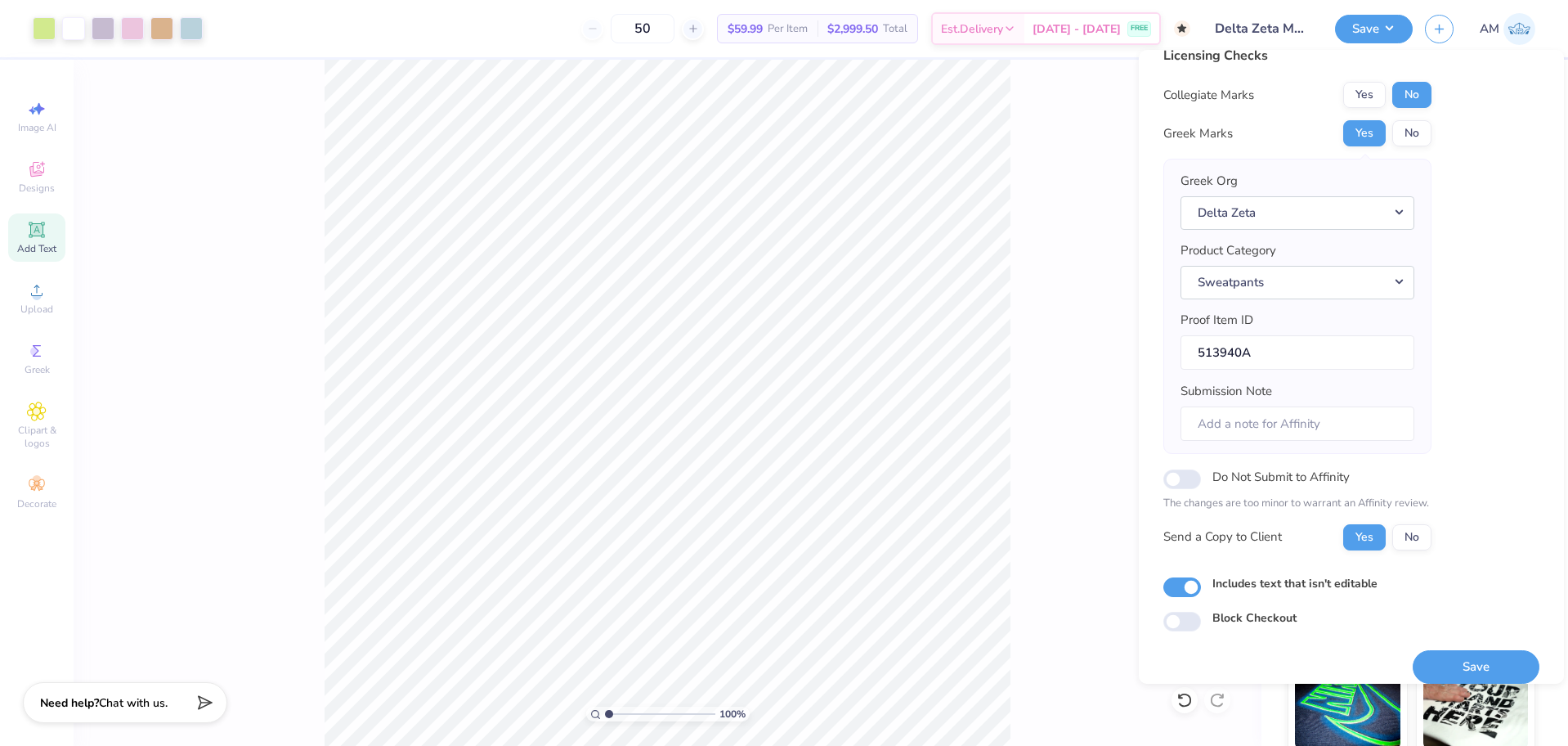
scroll to position [36, 0]
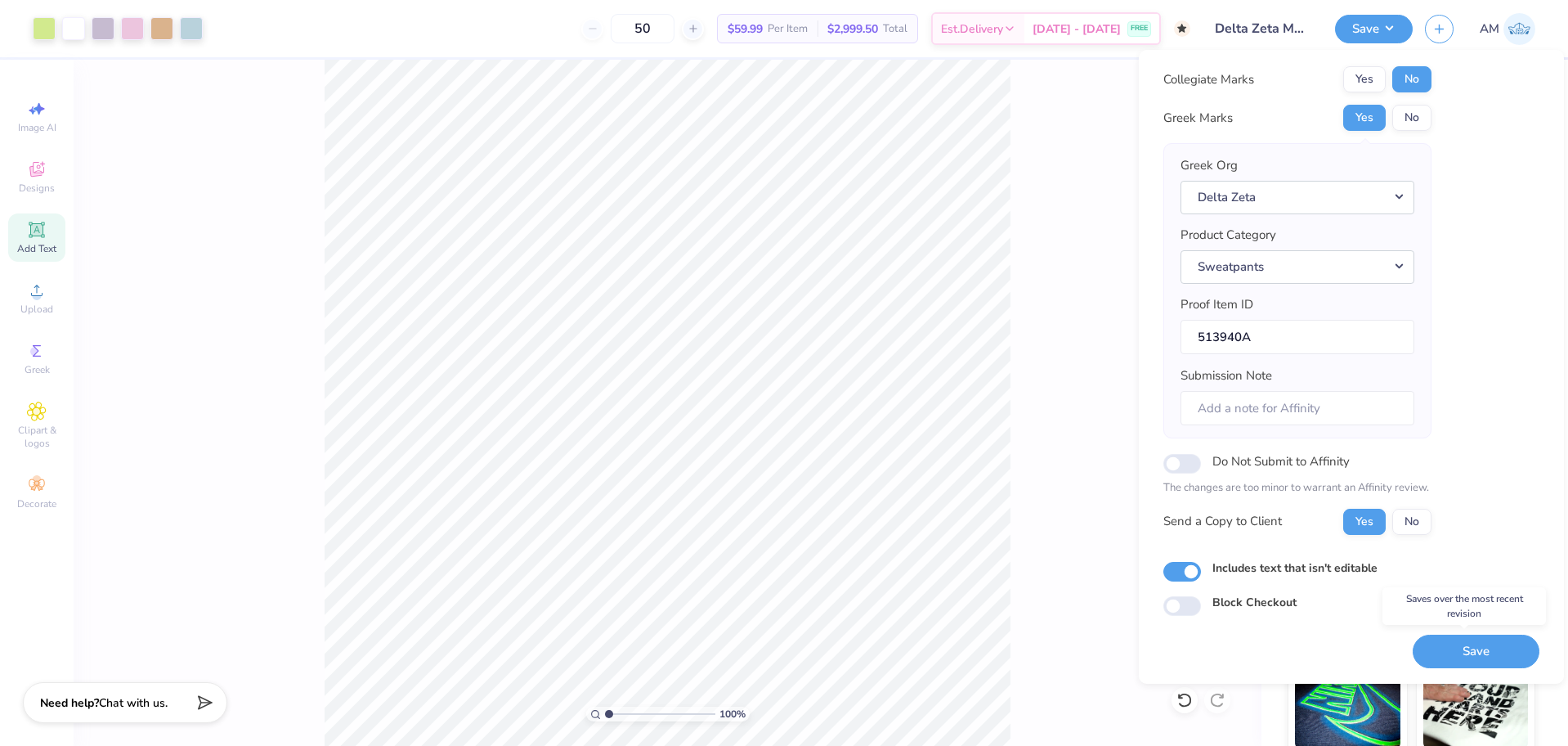
click at [1466, 644] on button "Save" at bounding box center [1477, 651] width 127 height 33
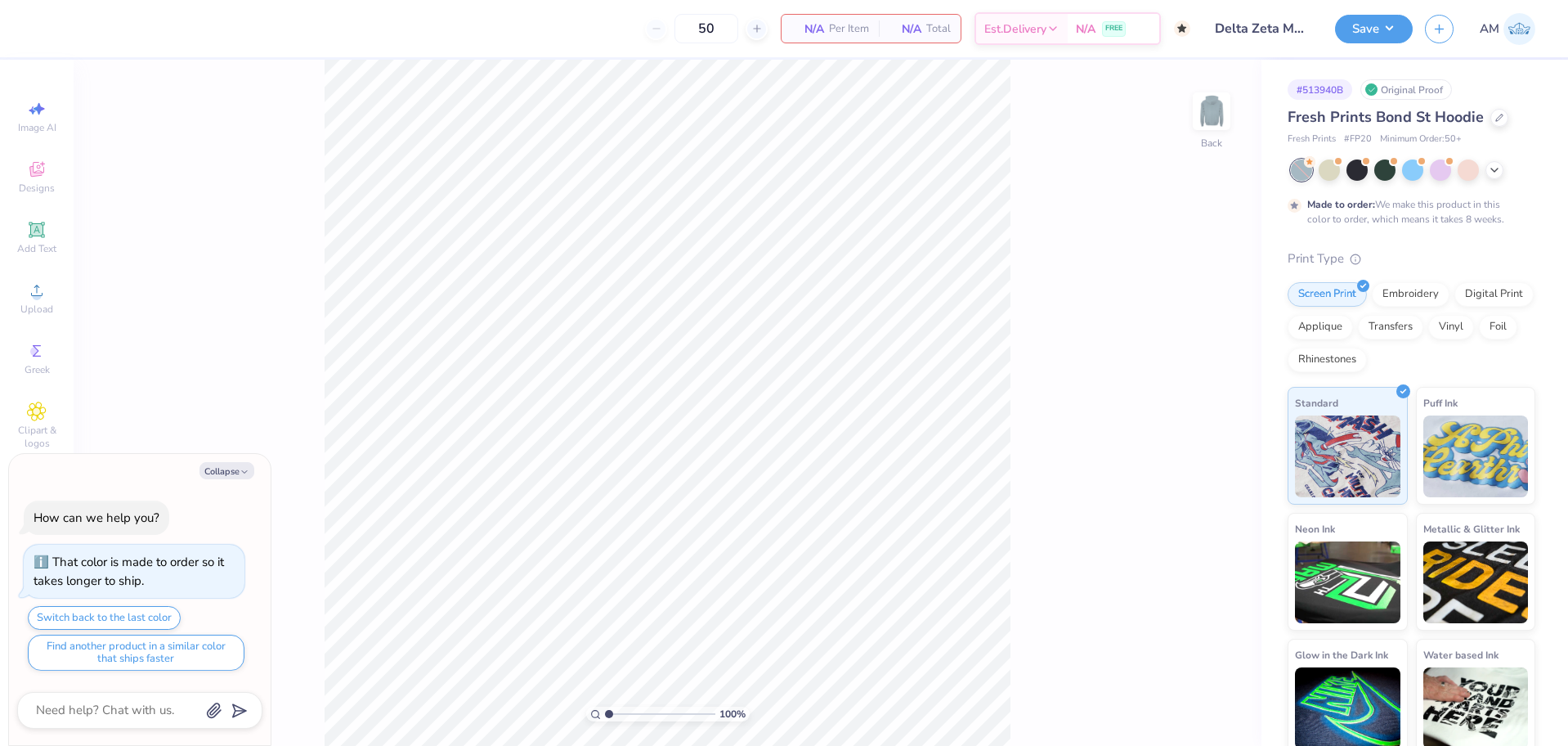
type textarea "x"
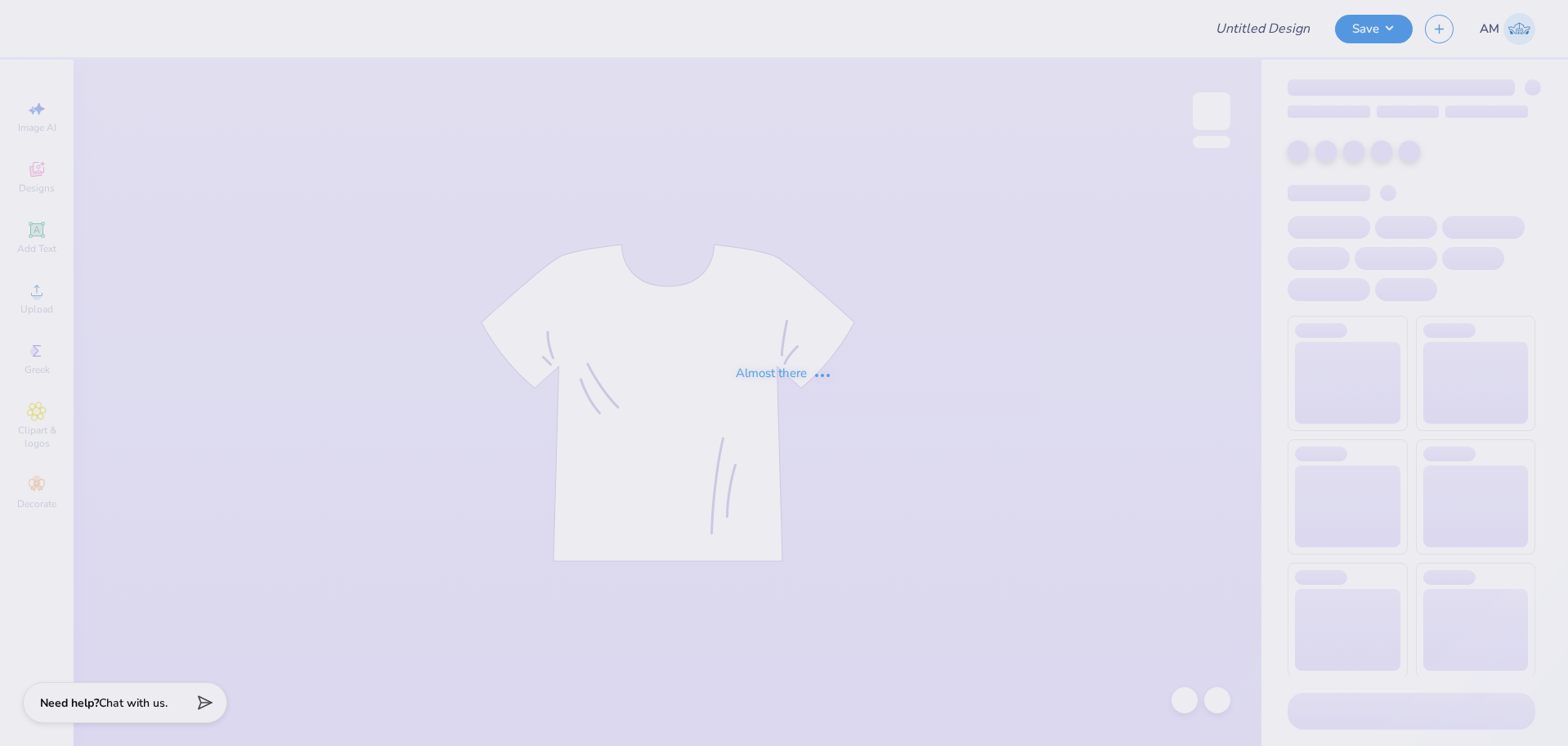
type input "Delta Zeta Madhappy"
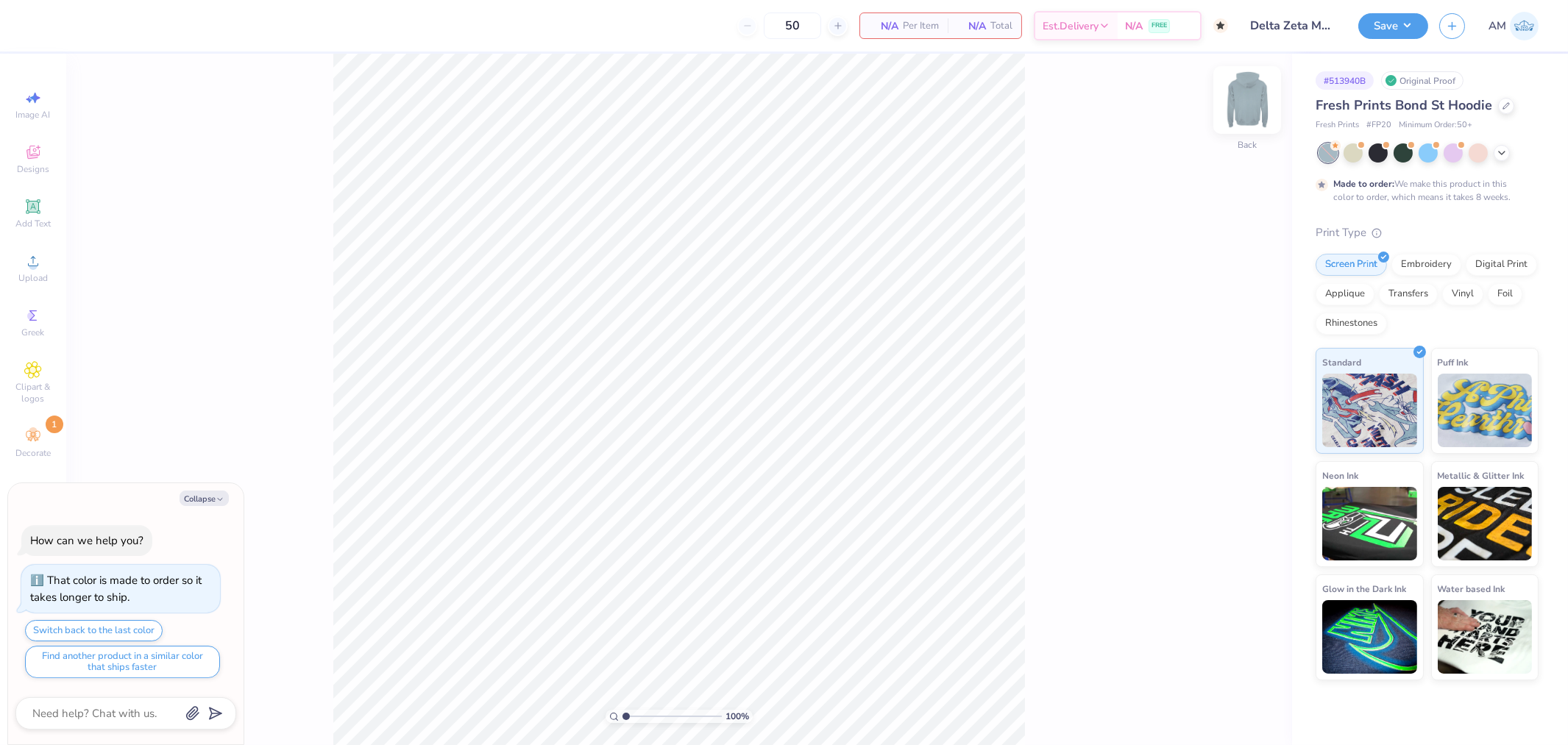
click at [1246, 93] on img at bounding box center [1247, 100] width 59 height 59
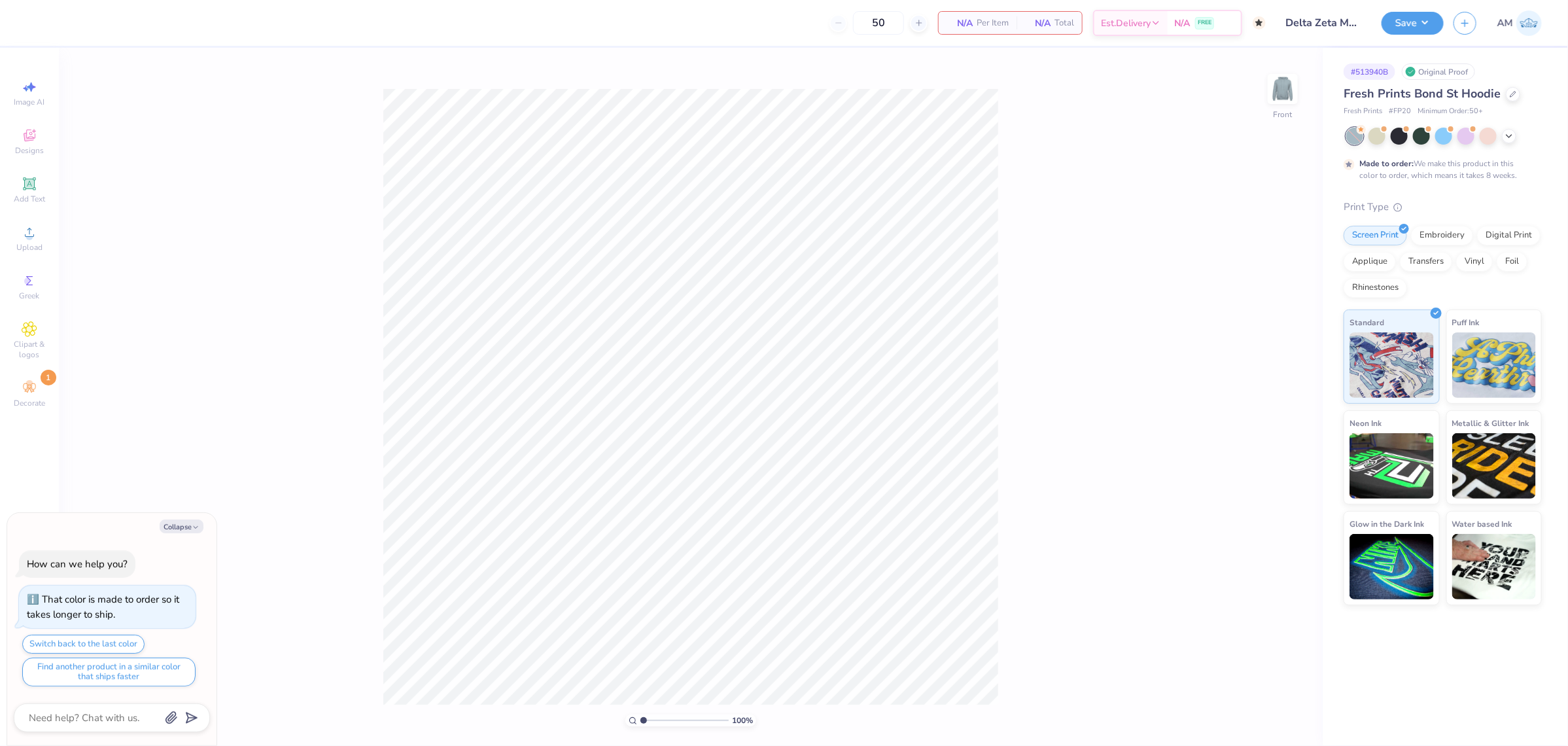
type textarea "x"
